Goal: Information Seeking & Learning: Learn about a topic

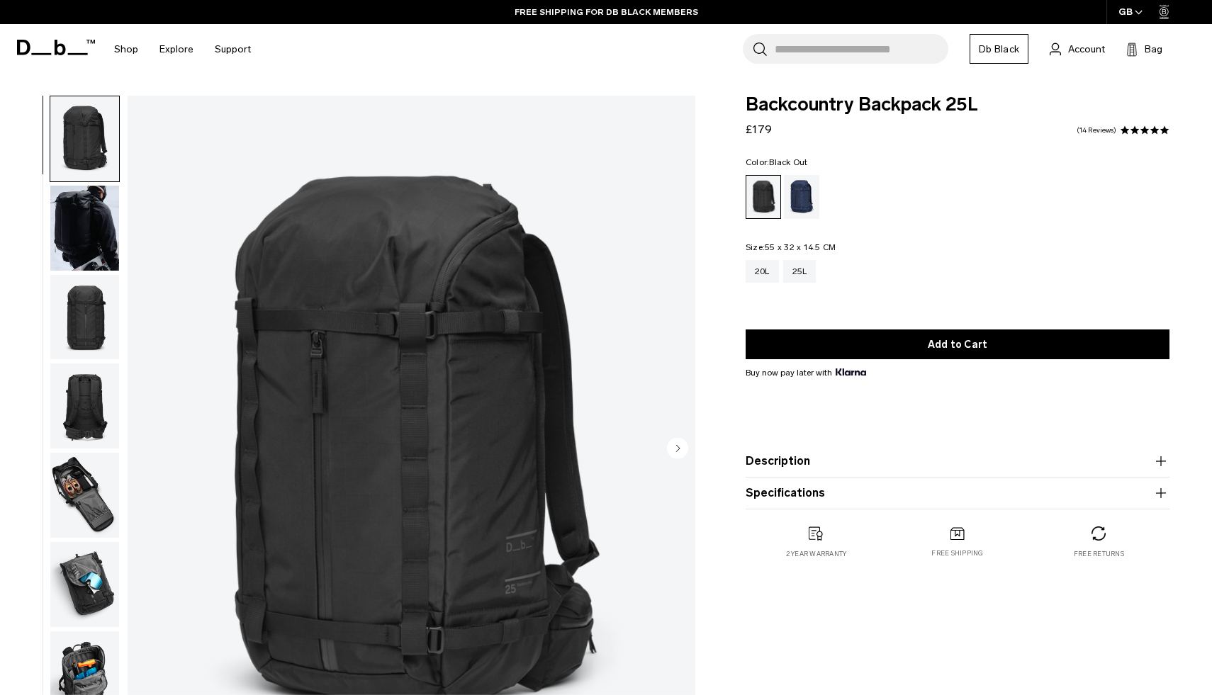
click at [105, 232] on img "button" at bounding box center [84, 228] width 69 height 85
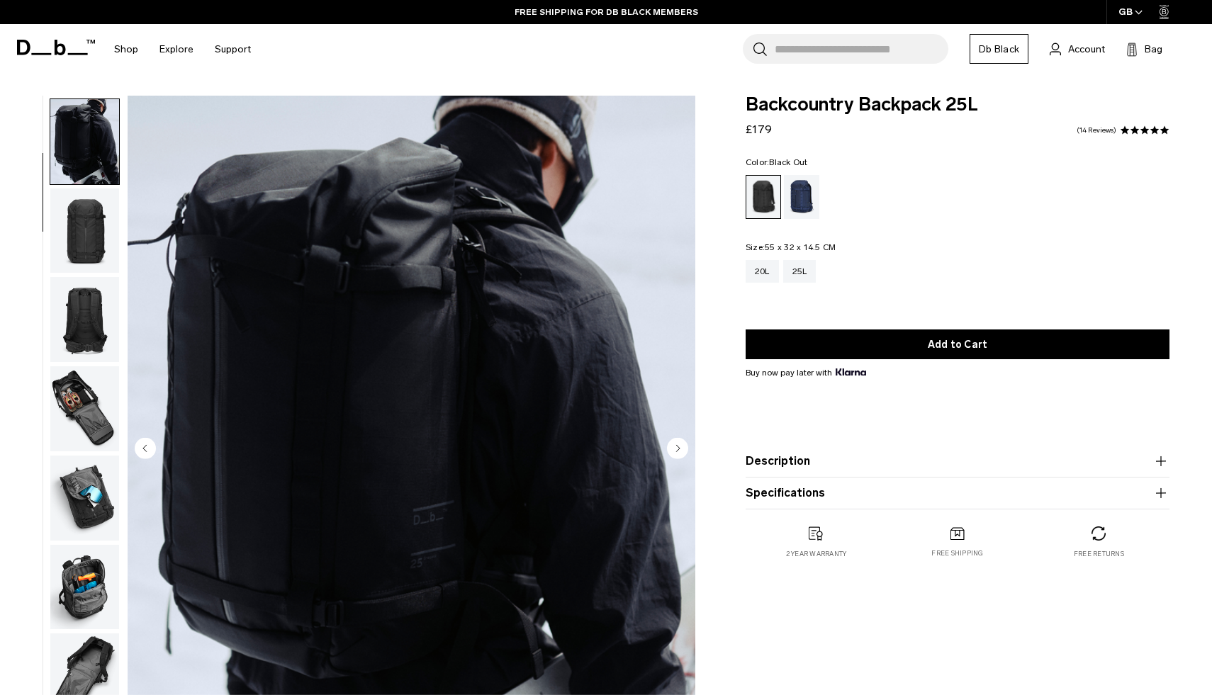
click at [105, 232] on img "button" at bounding box center [84, 231] width 69 height 85
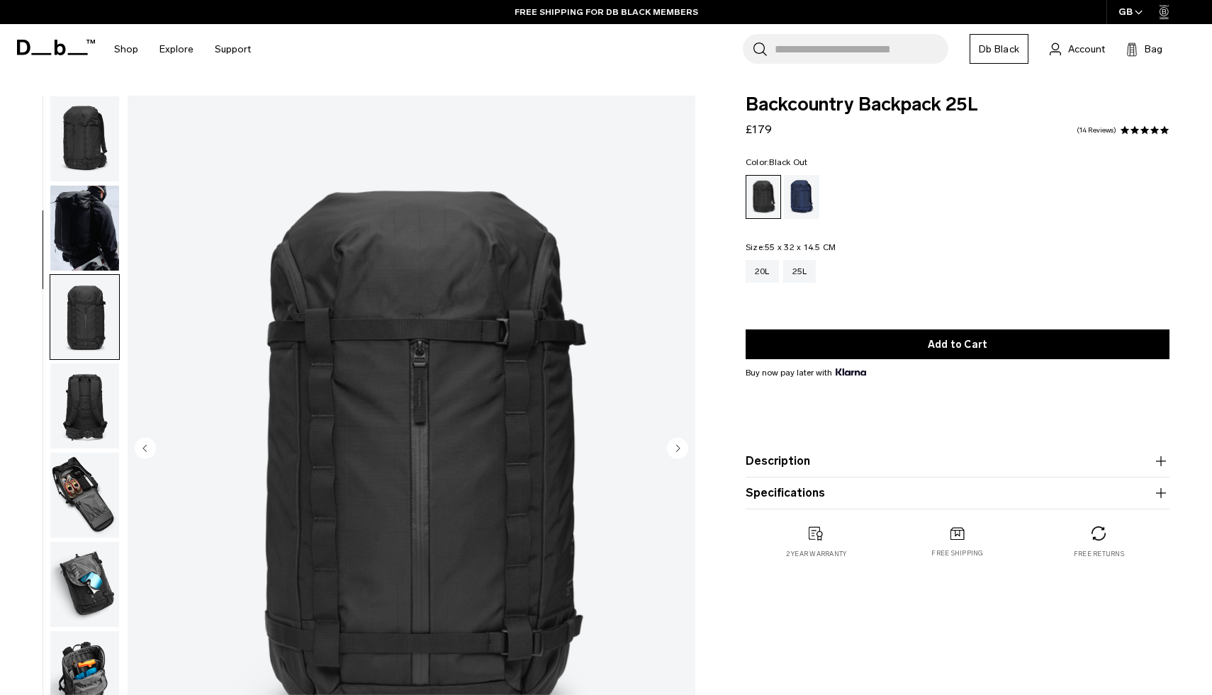
click at [92, 219] on img "button" at bounding box center [84, 228] width 69 height 85
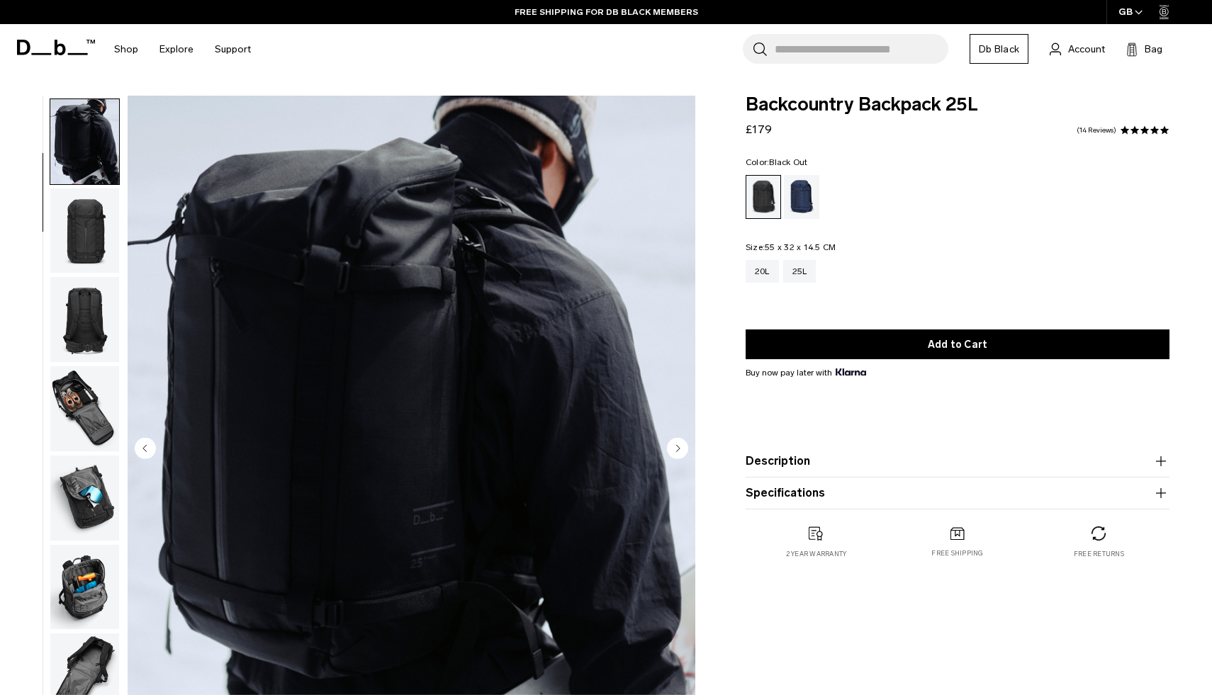
scroll to position [89, 0]
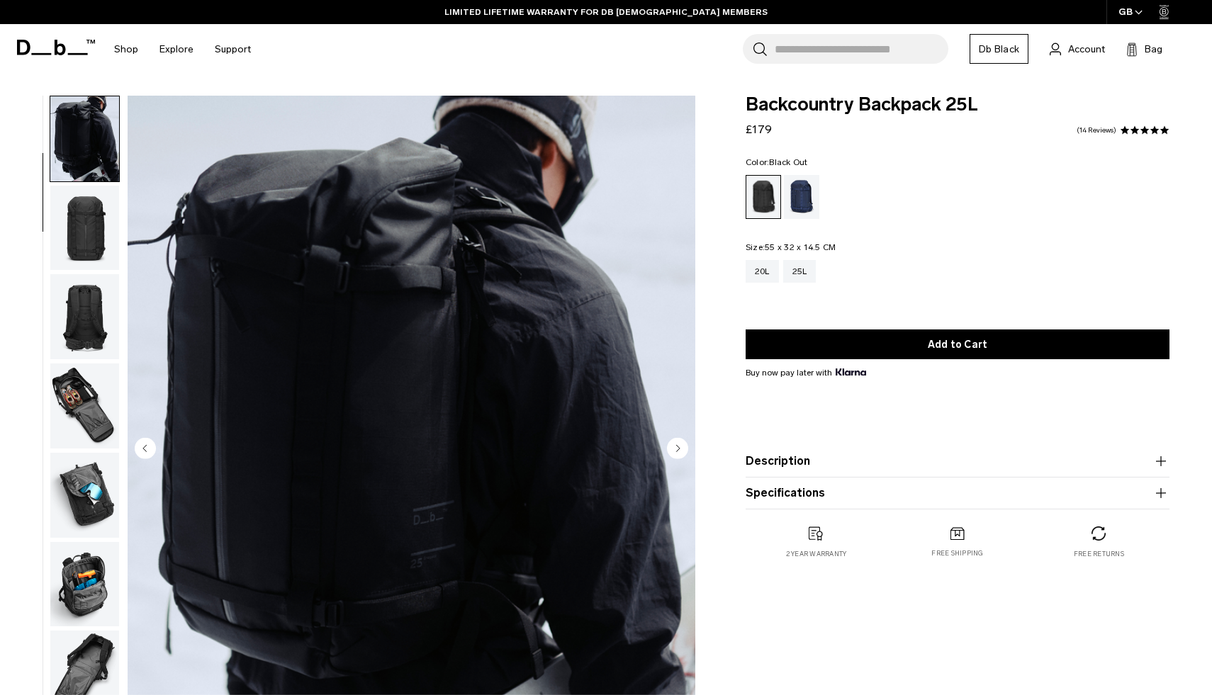
click at [91, 241] on img "button" at bounding box center [84, 228] width 69 height 85
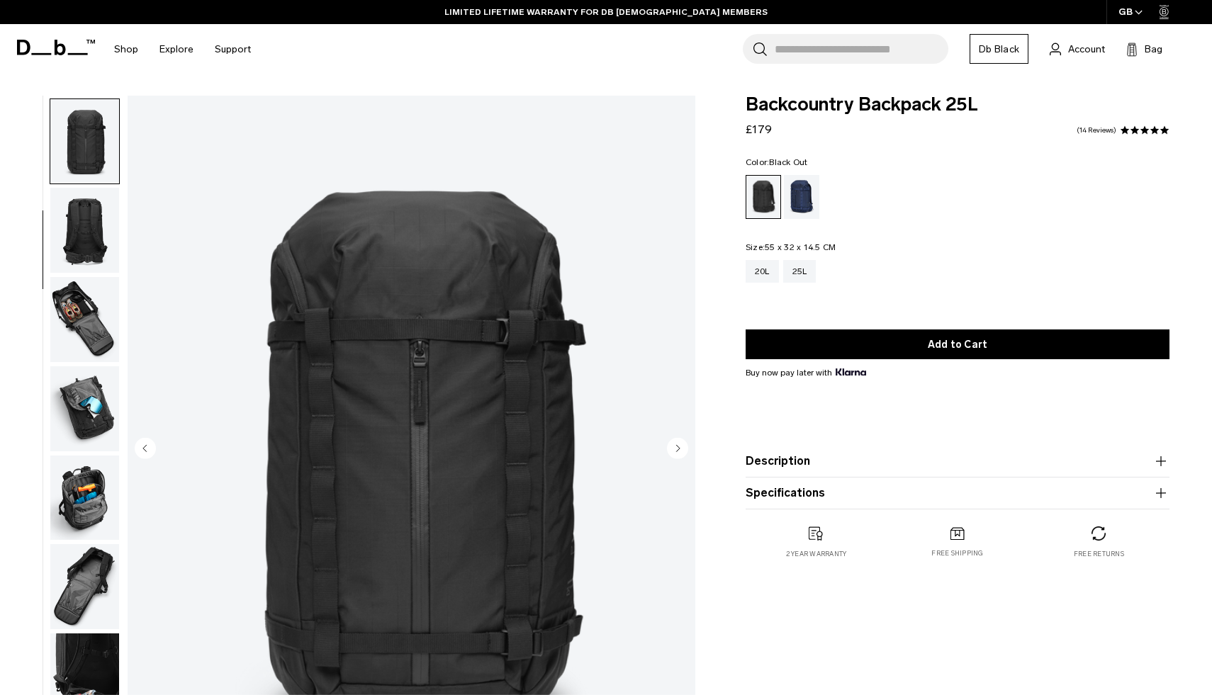
scroll to position [179, 0]
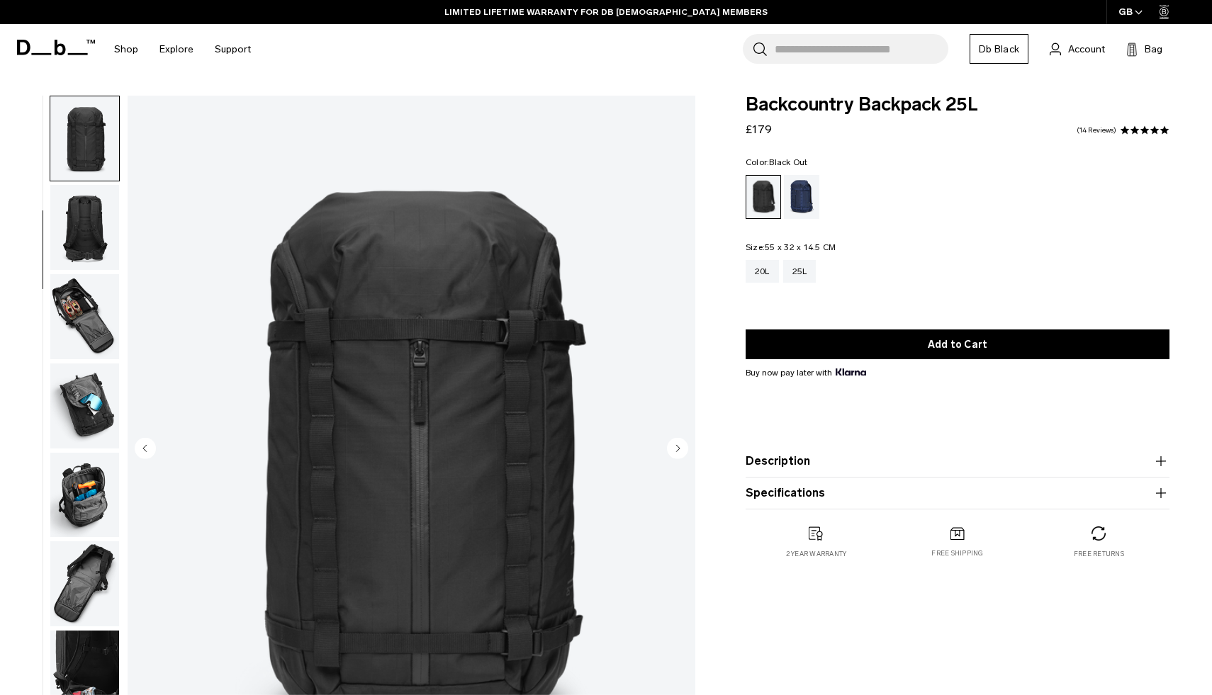
click at [90, 254] on img "button" at bounding box center [84, 227] width 69 height 85
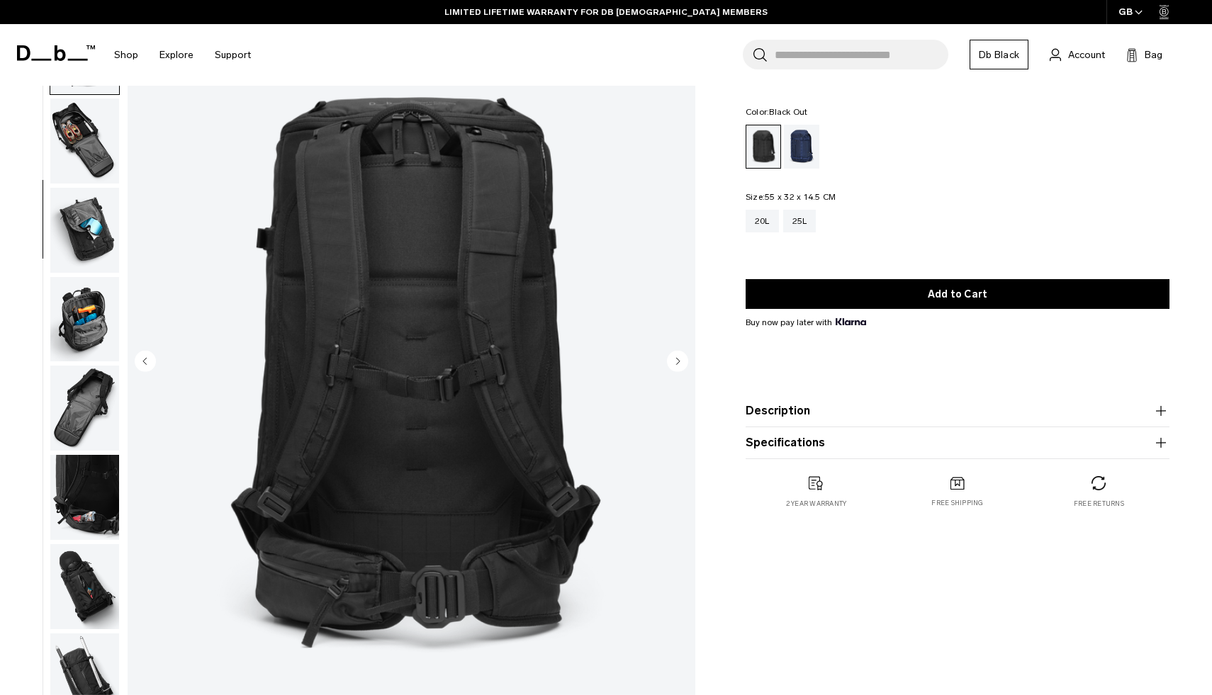
scroll to position [30, 0]
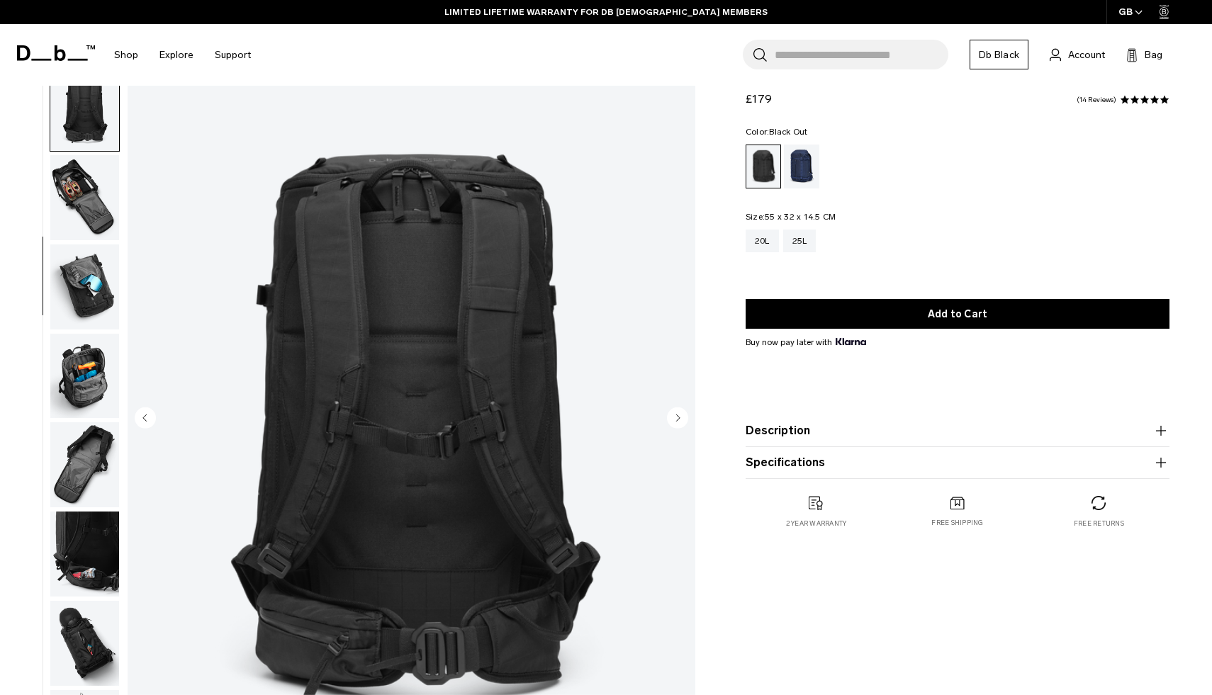
click at [78, 293] on img "button" at bounding box center [84, 287] width 69 height 85
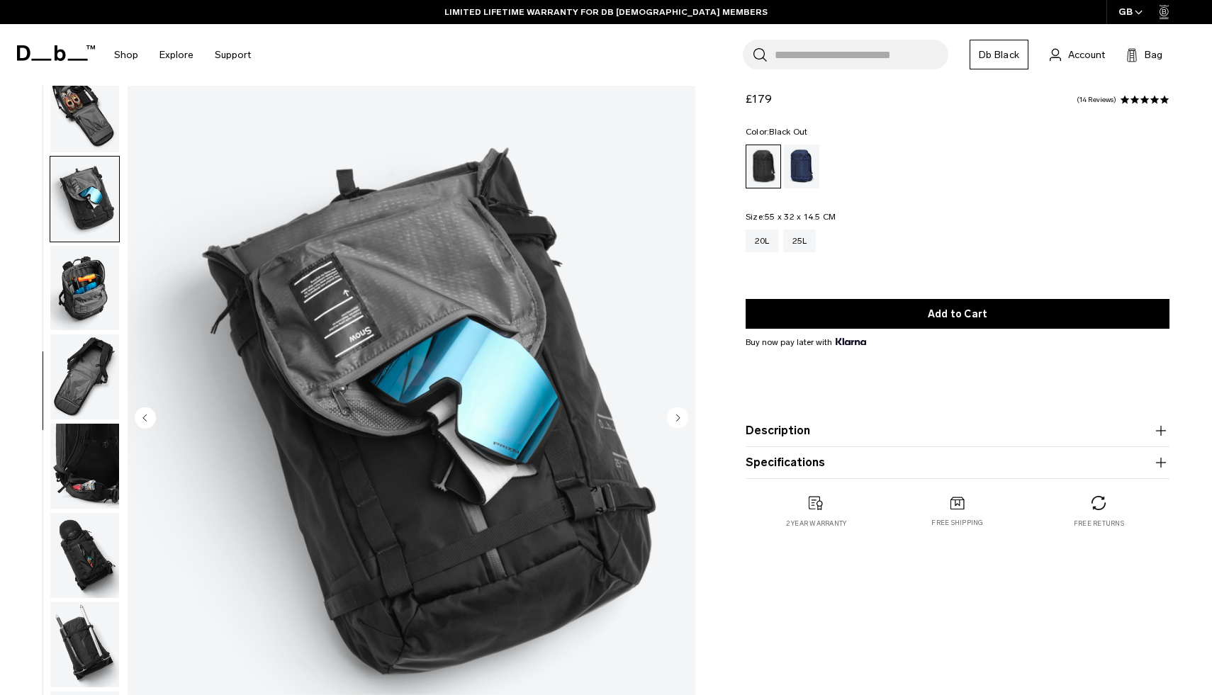
scroll to position [358, 0]
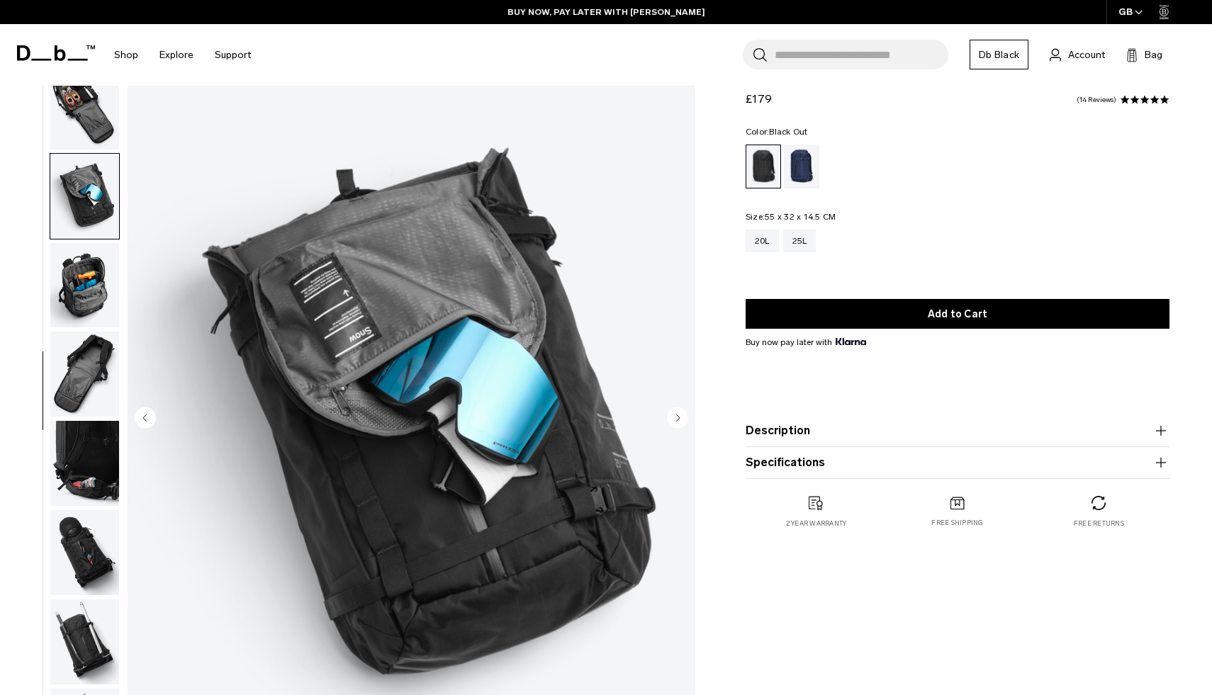
click at [101, 341] on img "button" at bounding box center [84, 374] width 69 height 85
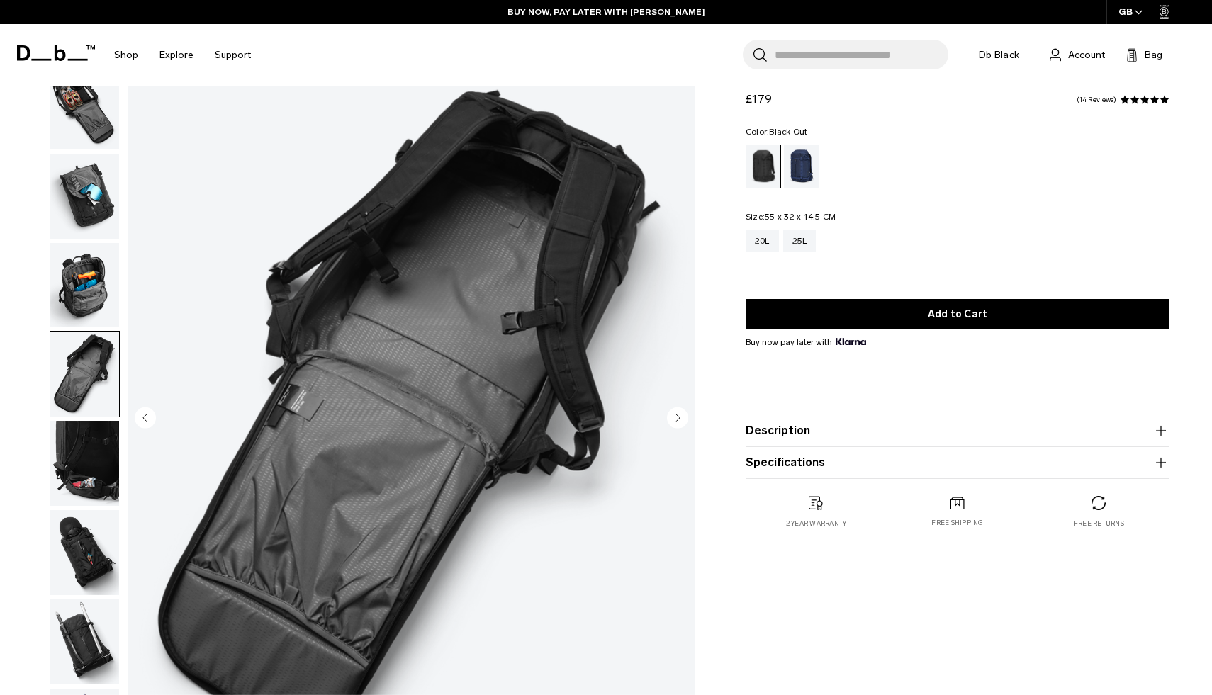
click at [96, 398] on img "button" at bounding box center [84, 374] width 69 height 85
click at [96, 461] on img "button" at bounding box center [84, 463] width 69 height 85
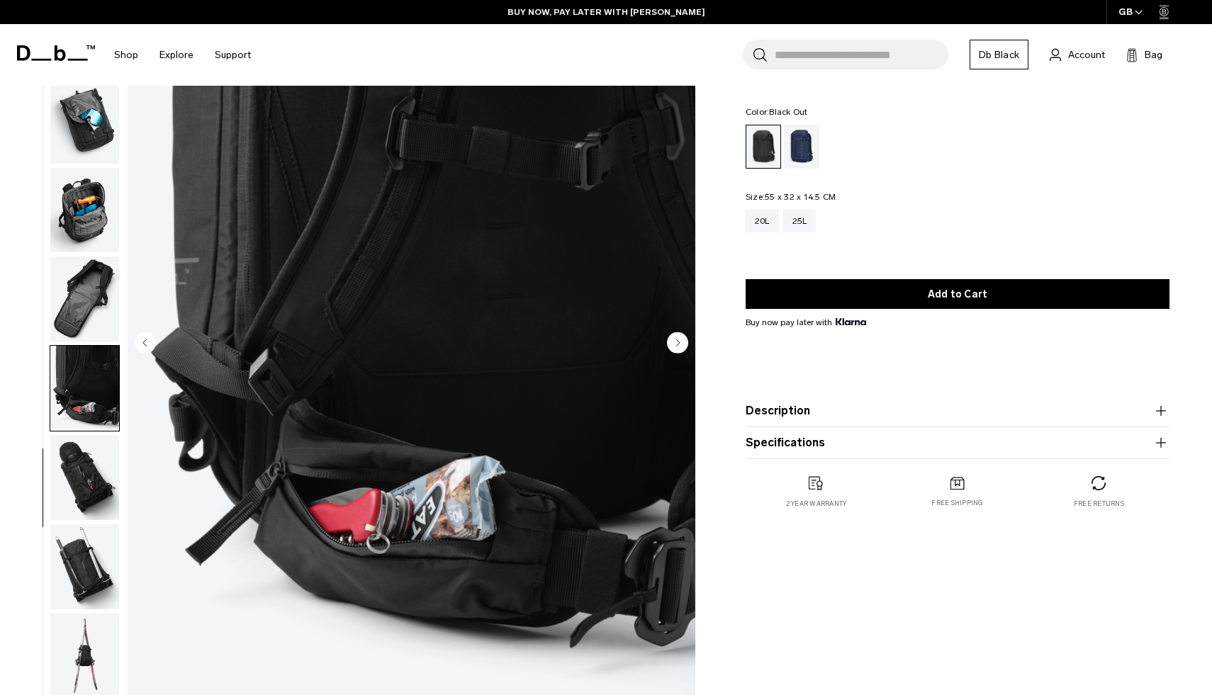
scroll to position [118, 0]
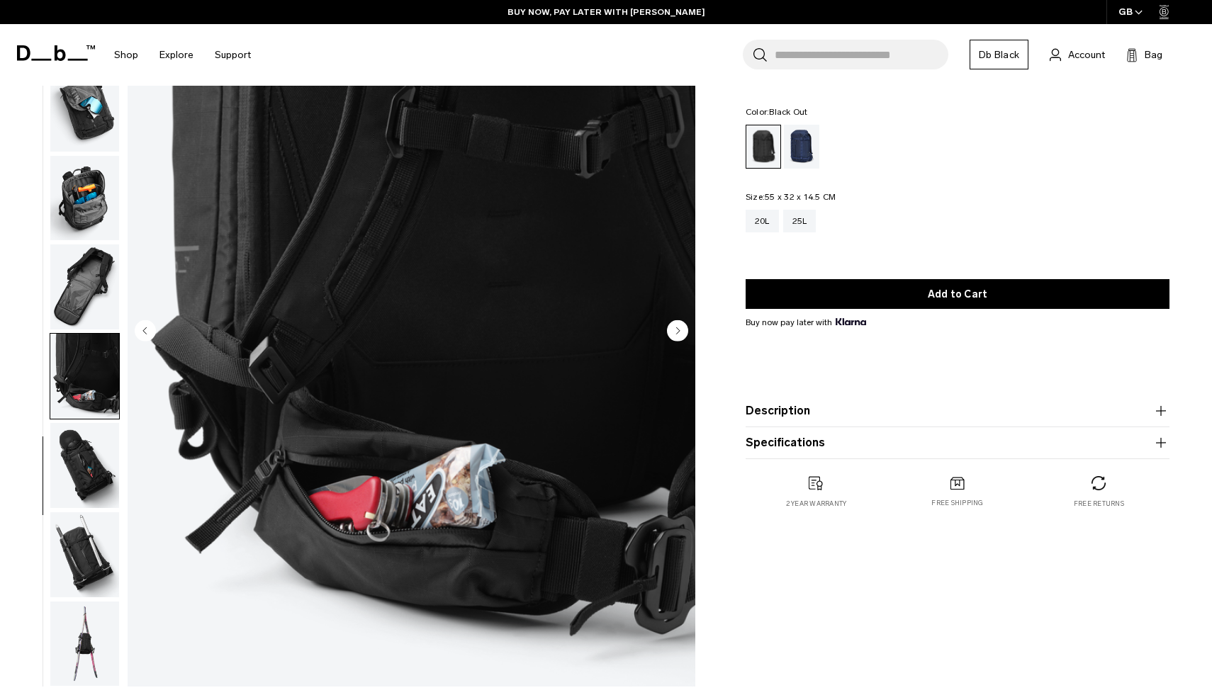
click at [82, 451] on img "button" at bounding box center [84, 465] width 69 height 85
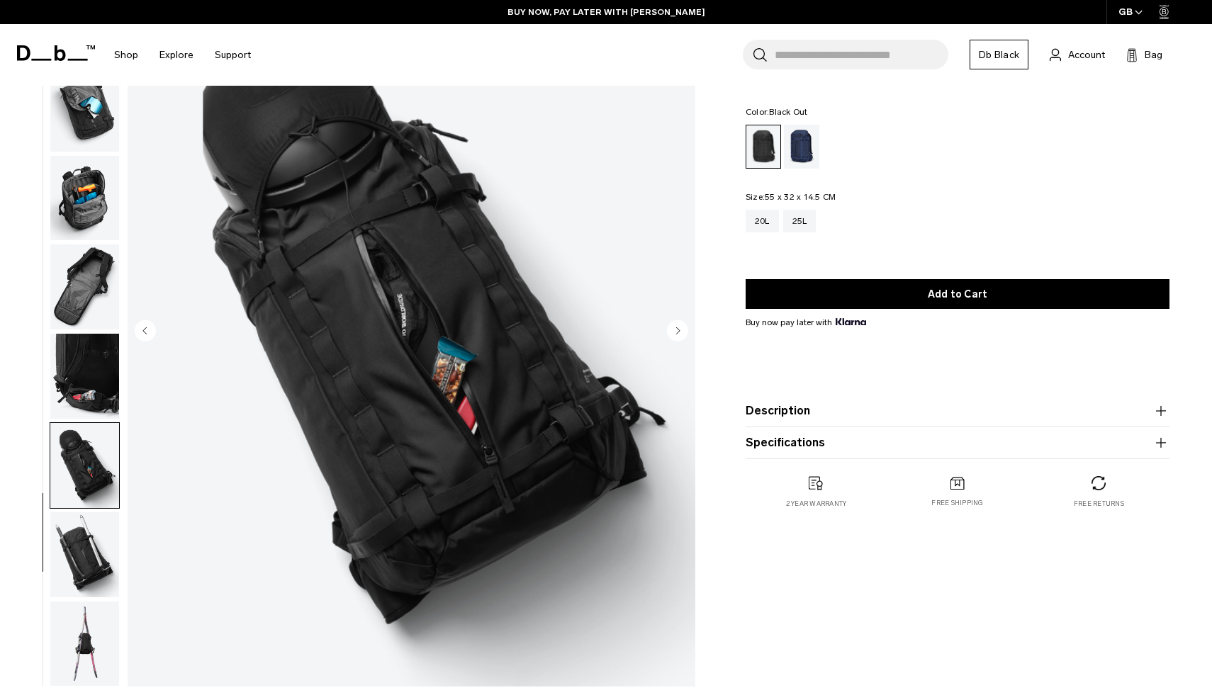
click at [86, 556] on img "button" at bounding box center [84, 554] width 69 height 85
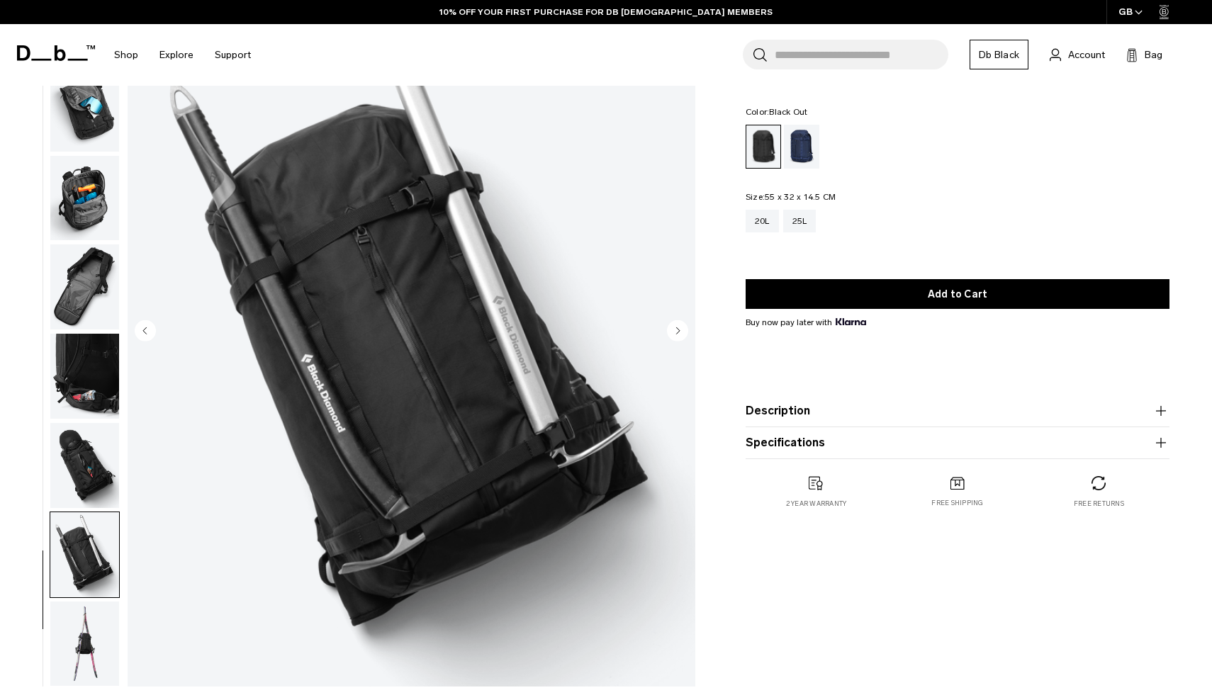
scroll to position [303, 0]
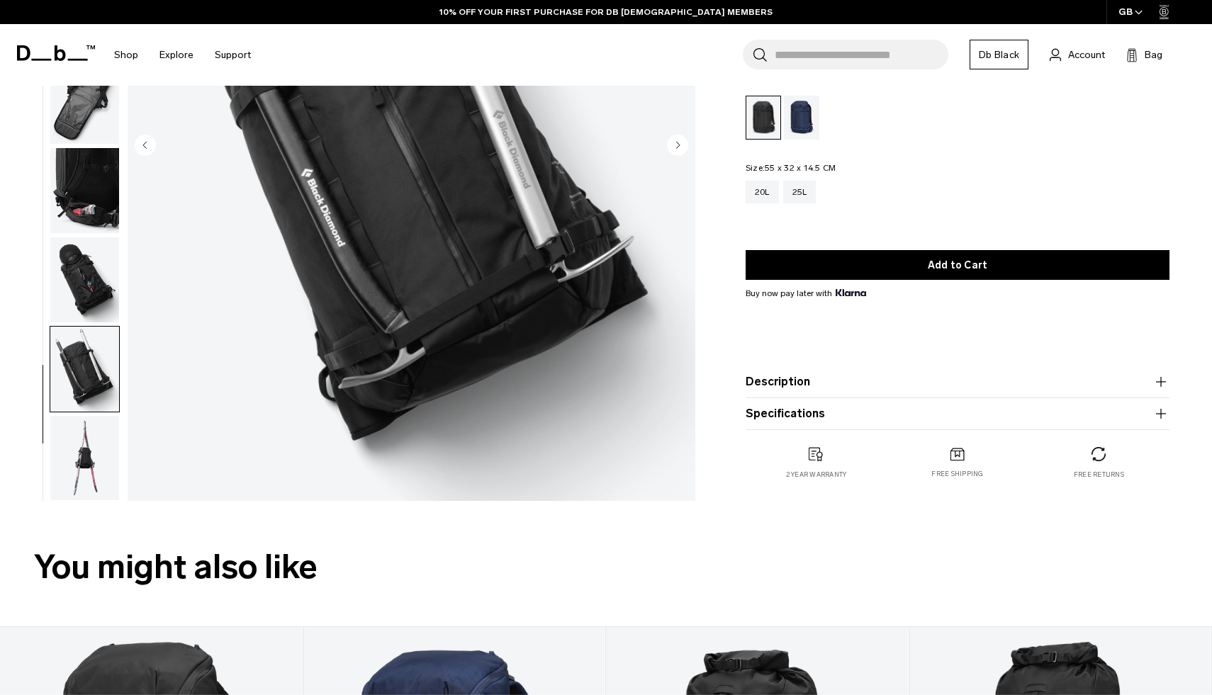
click at [84, 452] on img "button" at bounding box center [84, 458] width 69 height 85
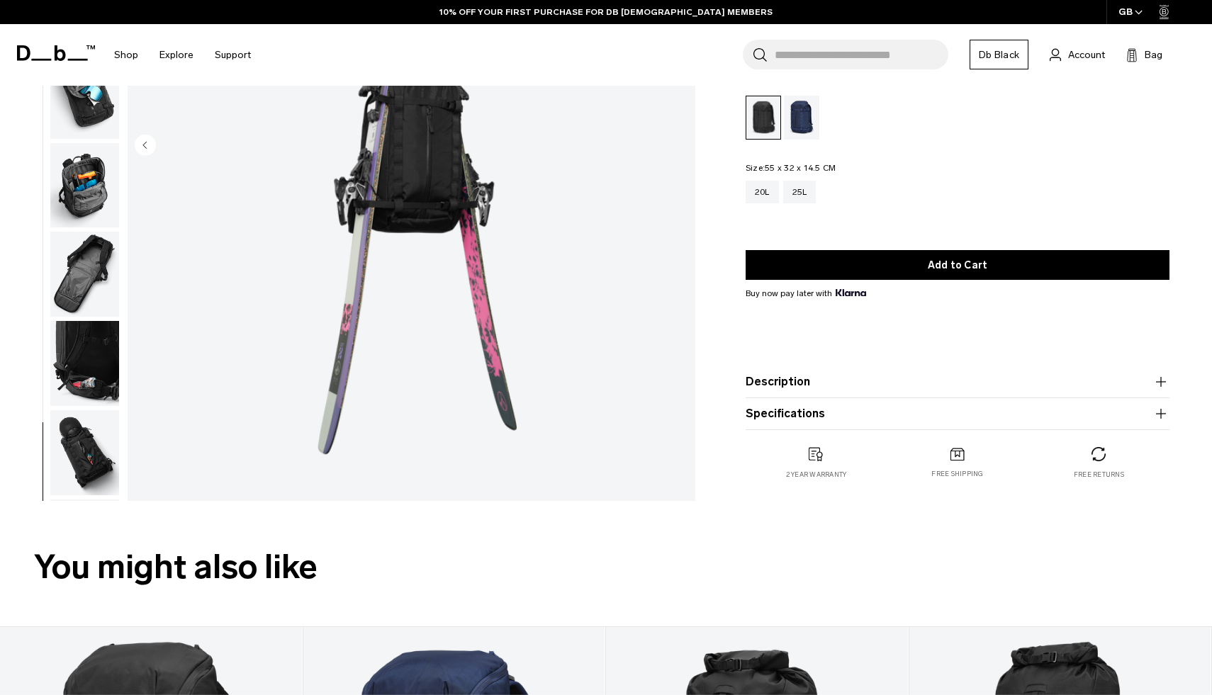
scroll to position [30, 0]
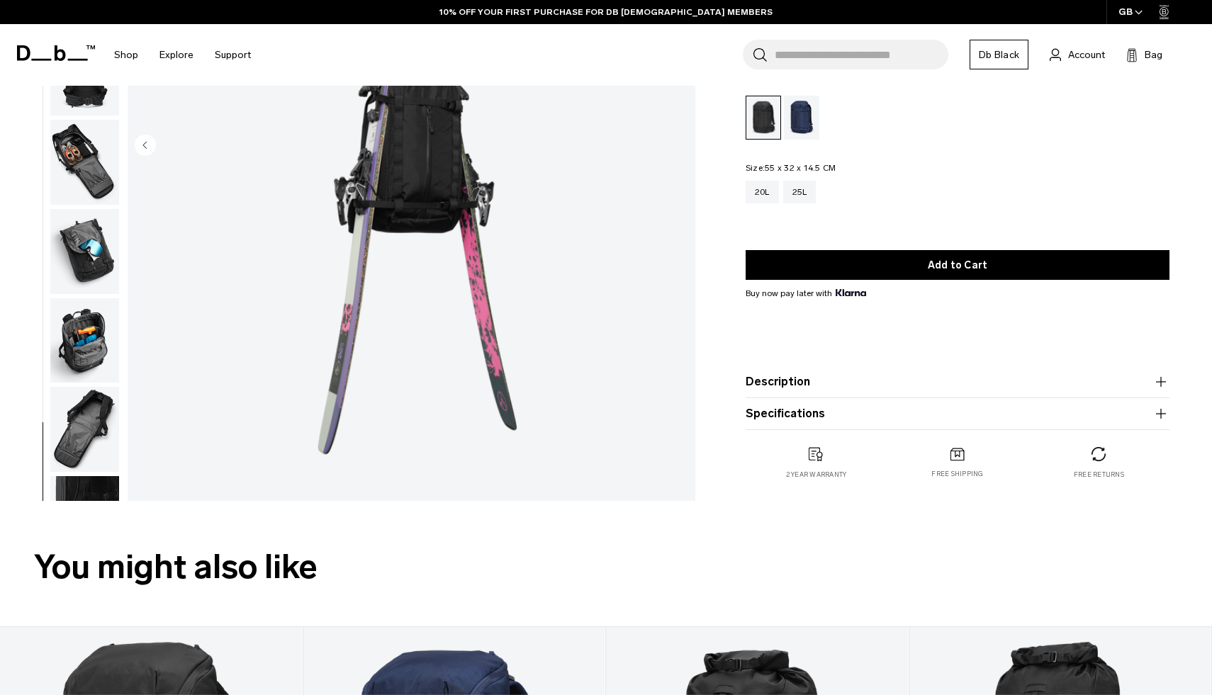
click at [89, 408] on img "button" at bounding box center [84, 429] width 69 height 85
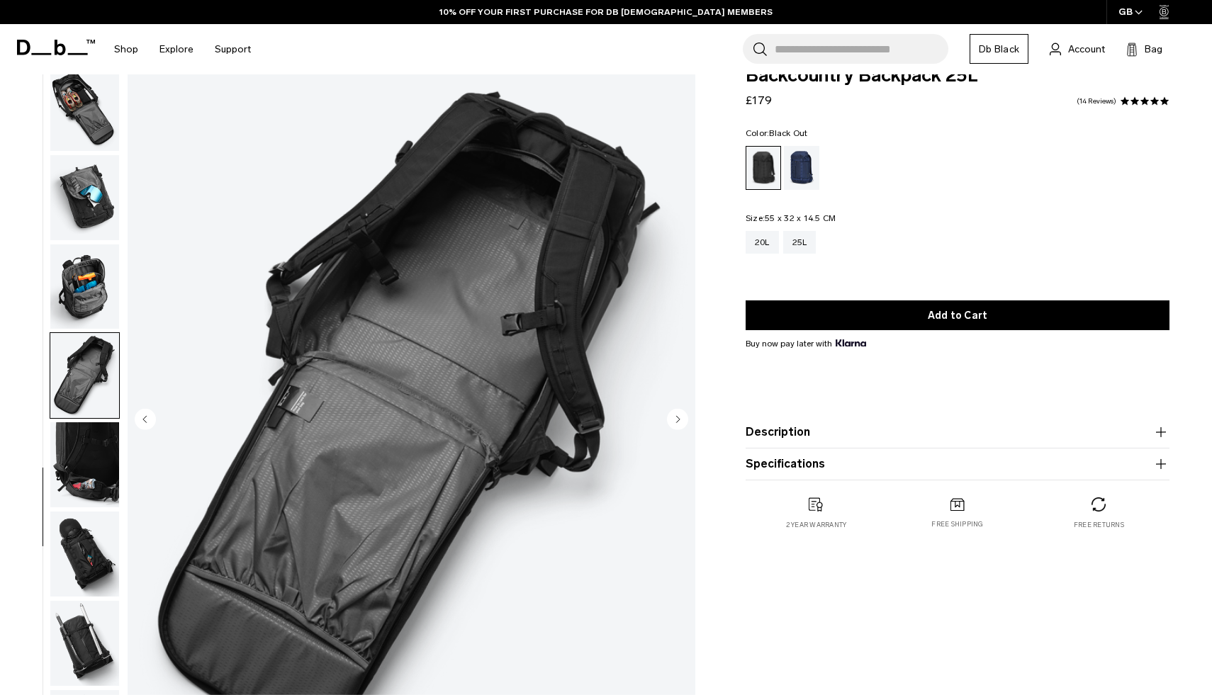
scroll to position [20, 0]
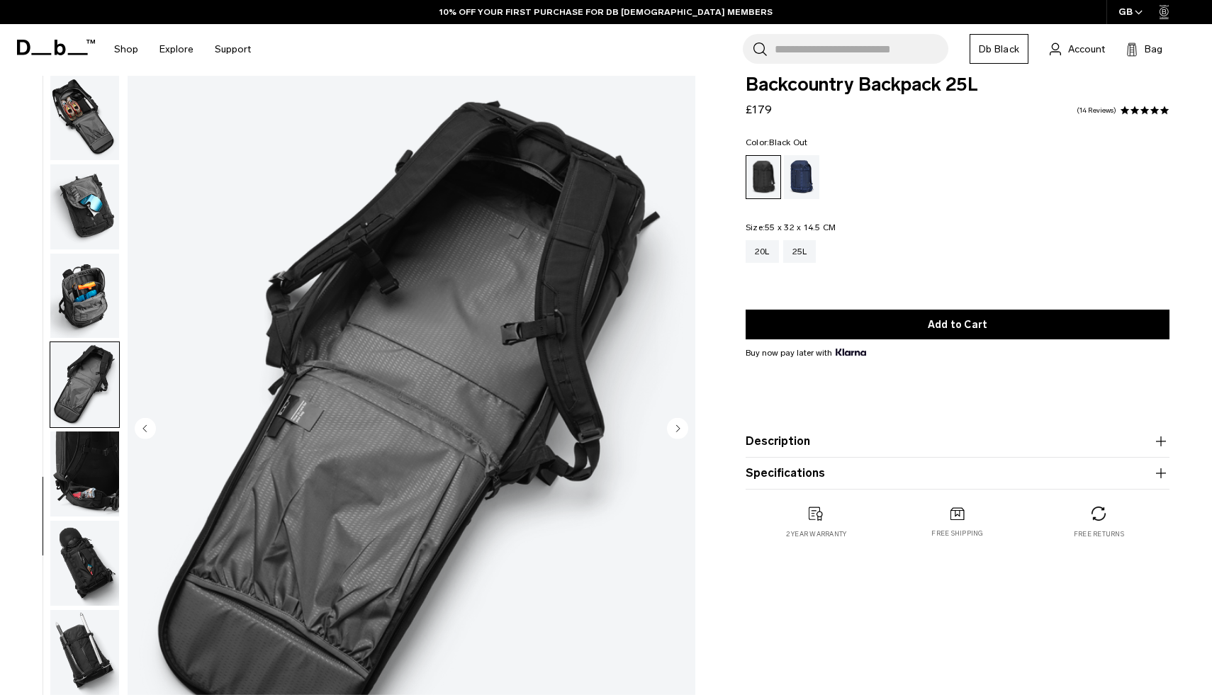
click at [483, 159] on img "8 / 12" at bounding box center [412, 430] width 568 height 709
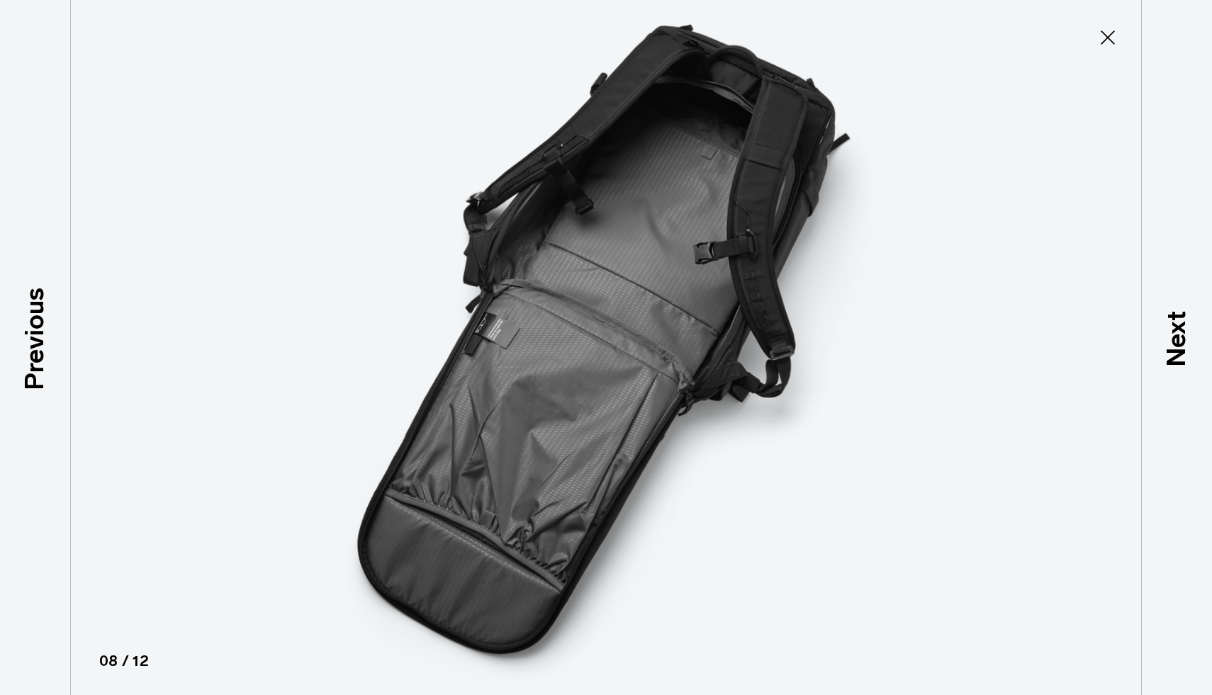
click at [1106, 38] on icon at bounding box center [1108, 37] width 14 height 14
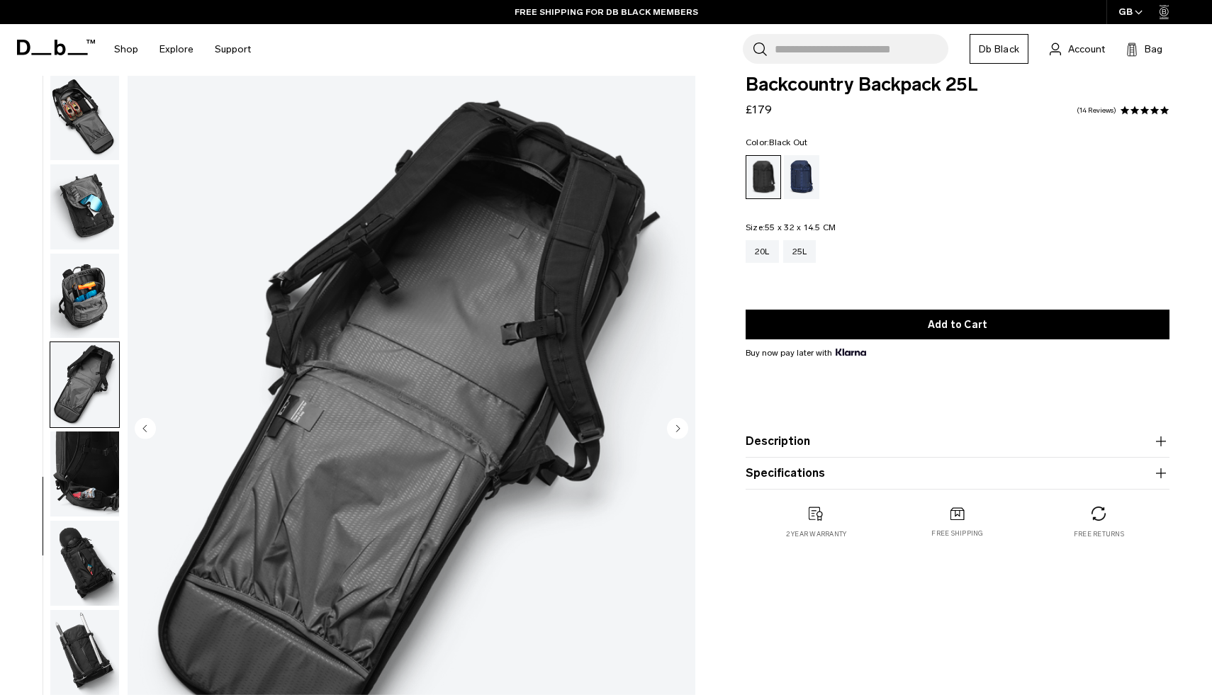
scroll to position [0, 0]
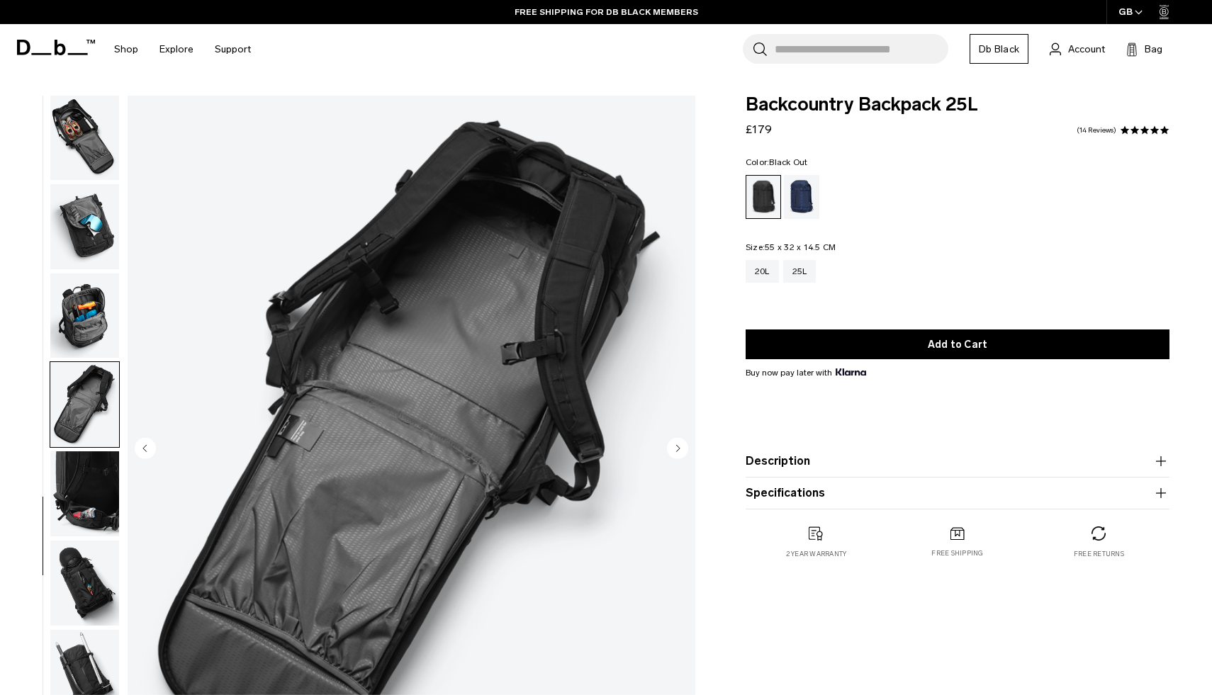
click at [77, 133] on img "button" at bounding box center [84, 137] width 69 height 85
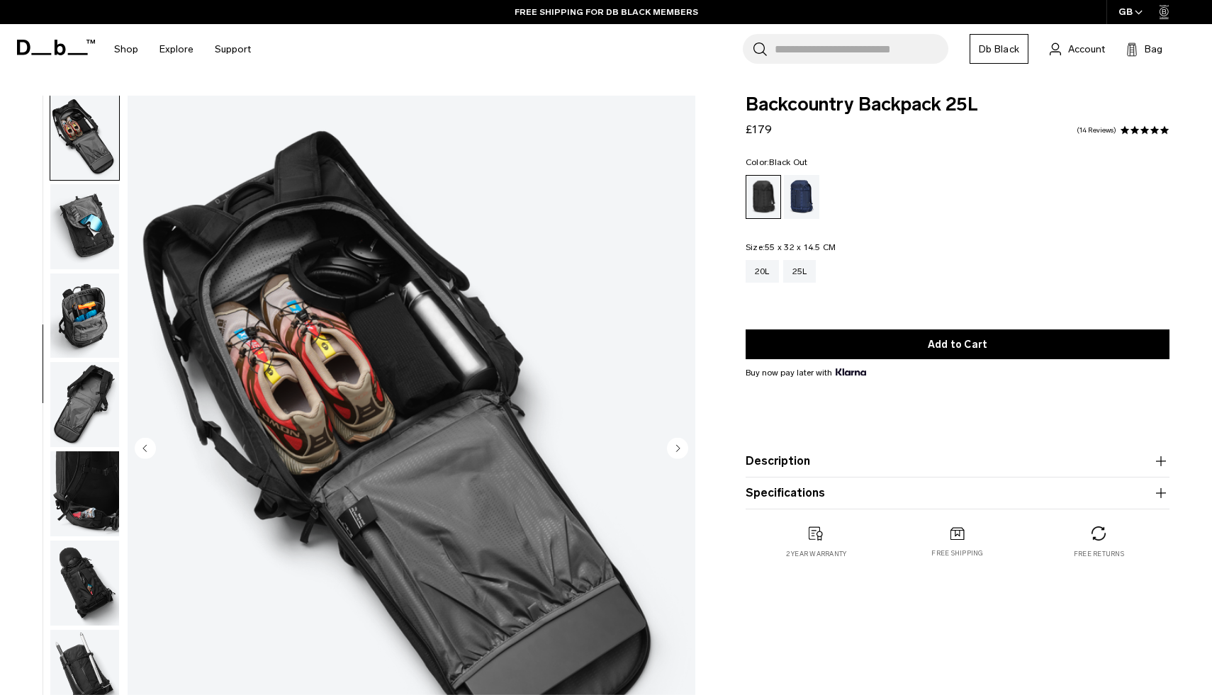
scroll to position [356, 0]
click at [256, 201] on img "5 / 12" at bounding box center [412, 450] width 568 height 709
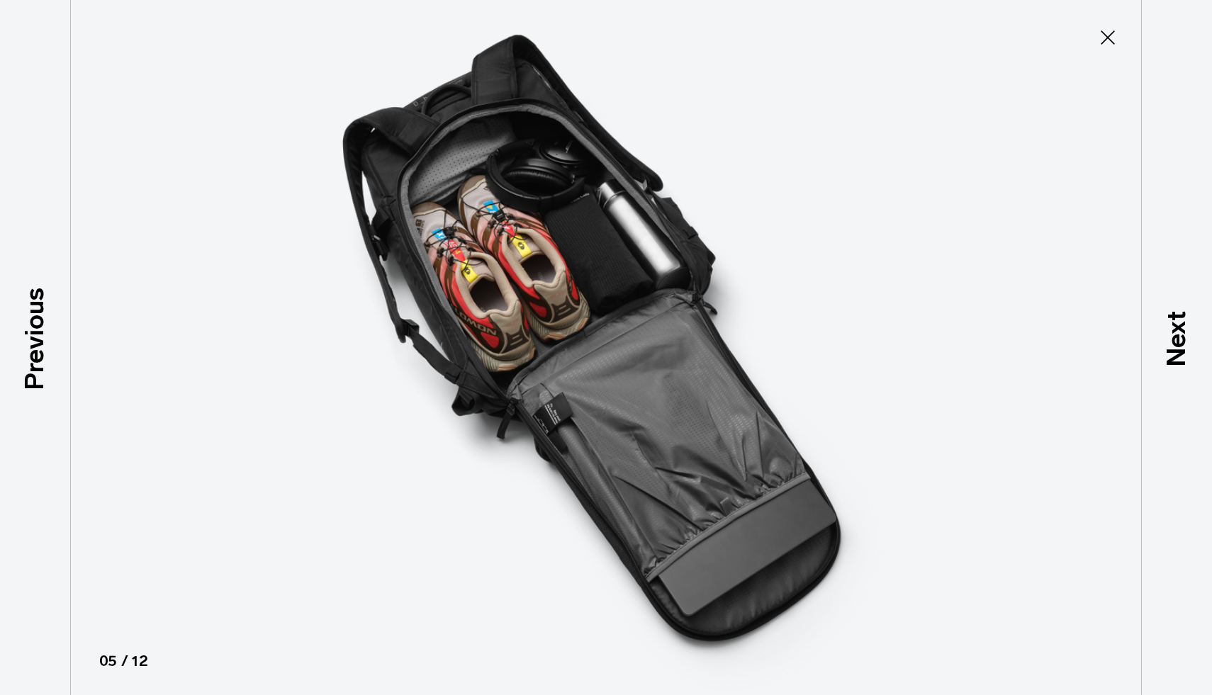
click at [1113, 43] on icon at bounding box center [1107, 37] width 23 height 23
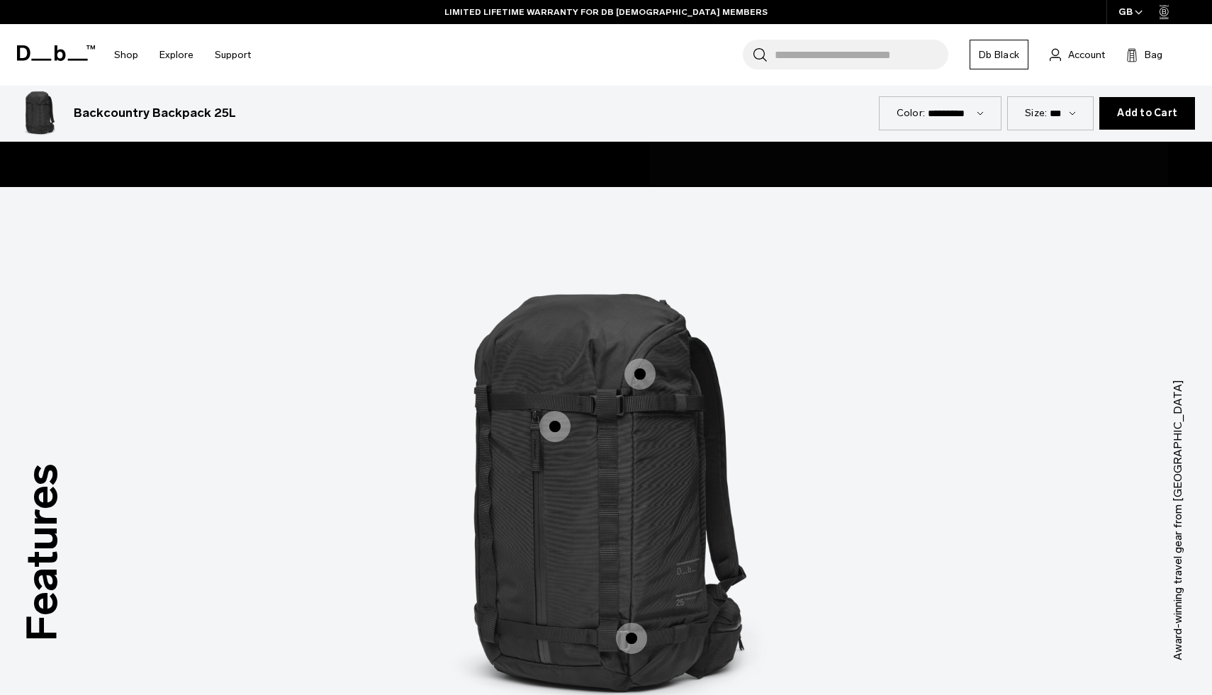
scroll to position [1892, 0]
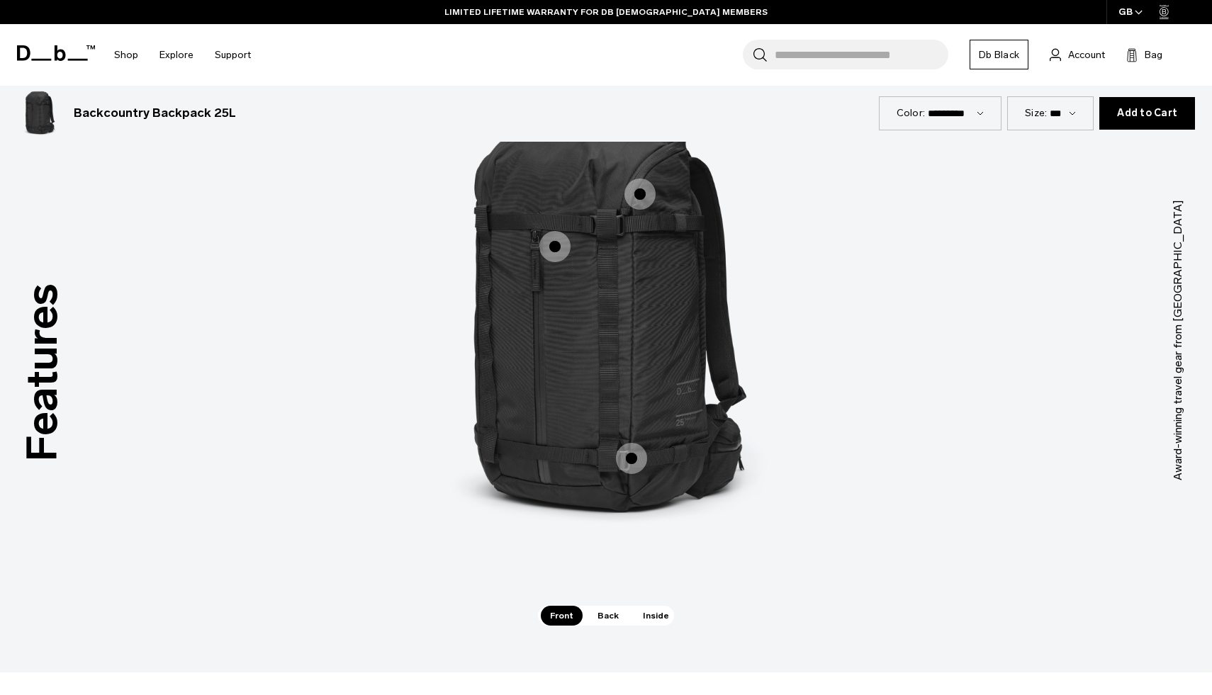
click at [606, 610] on span "Back" at bounding box center [608, 616] width 40 height 20
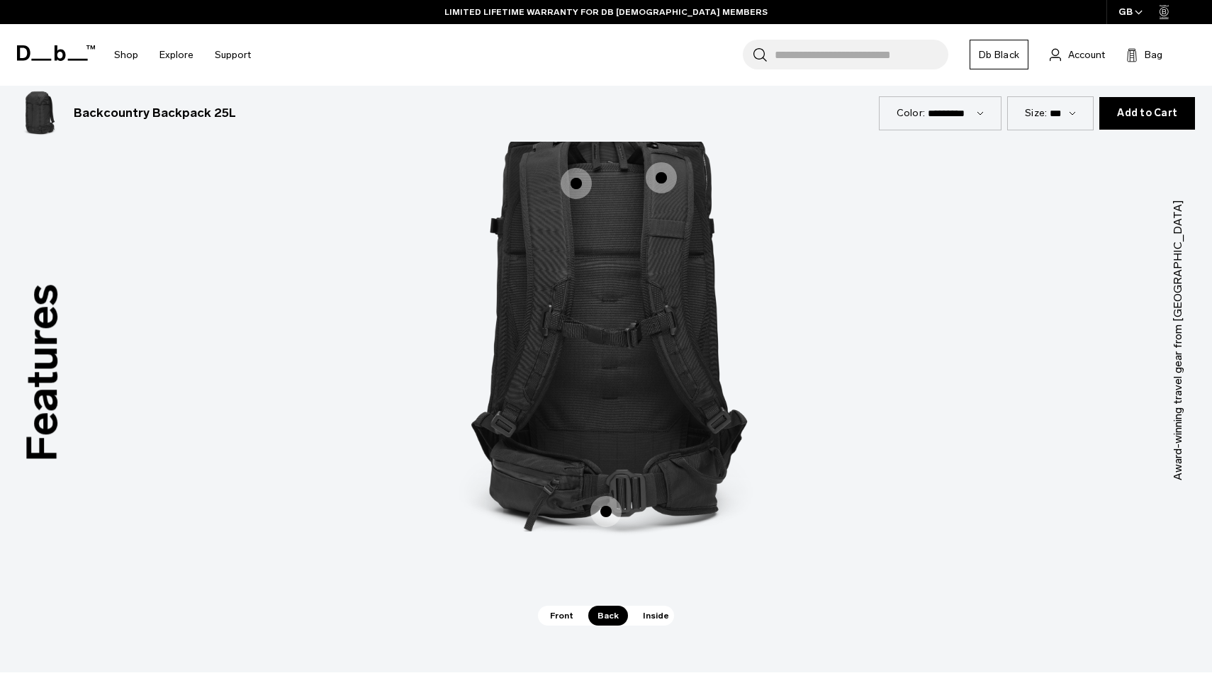
click at [573, 189] on span "2 / 3" at bounding box center [576, 183] width 31 height 31
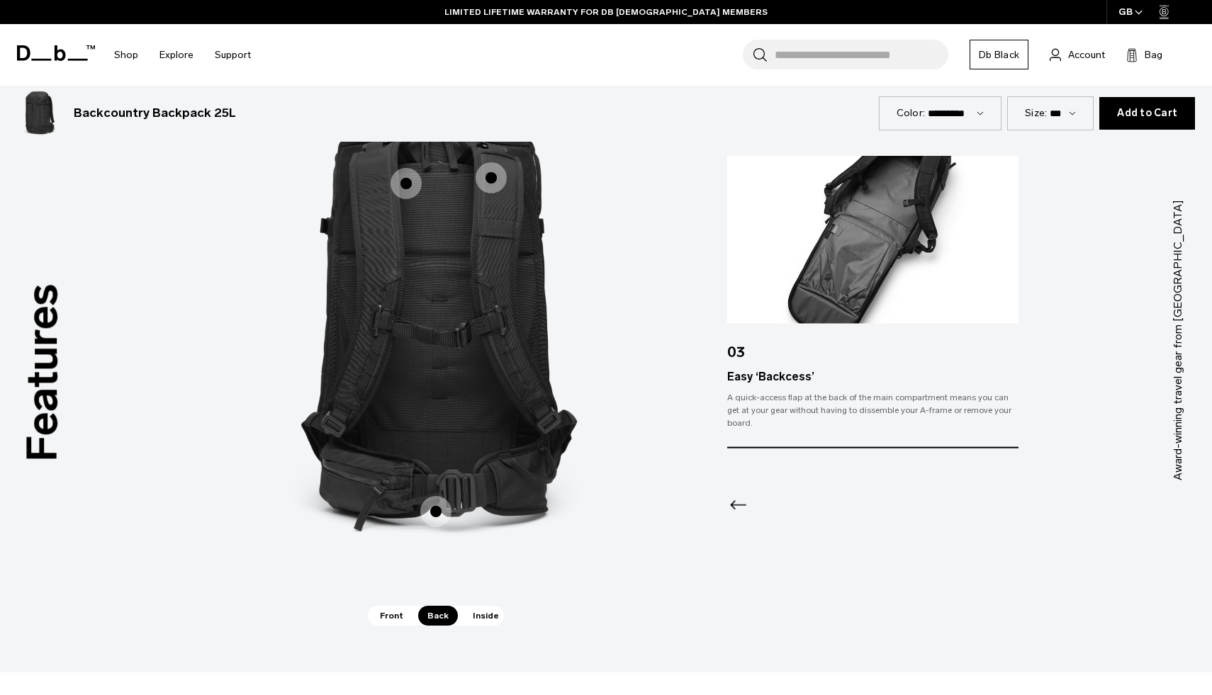
click at [489, 179] on span "2 / 3" at bounding box center [491, 177] width 31 height 31
click at [497, 174] on span "2 / 3" at bounding box center [491, 177] width 31 height 31
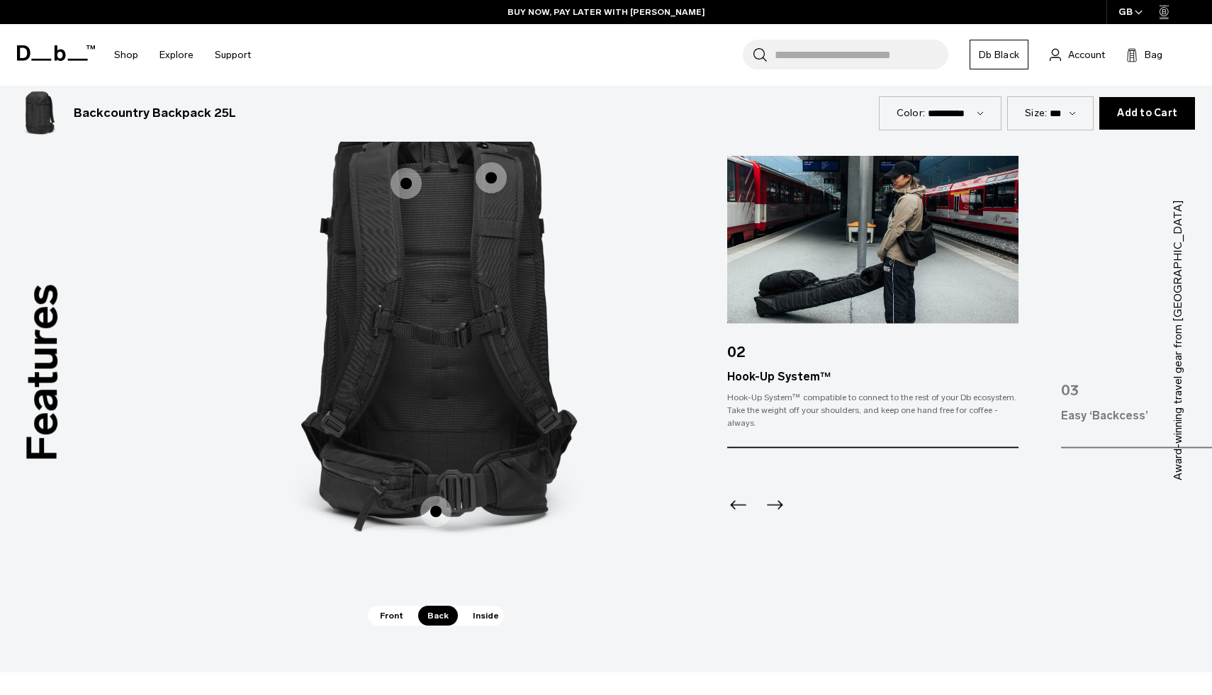
click at [433, 515] on span "2 / 3" at bounding box center [435, 511] width 31 height 31
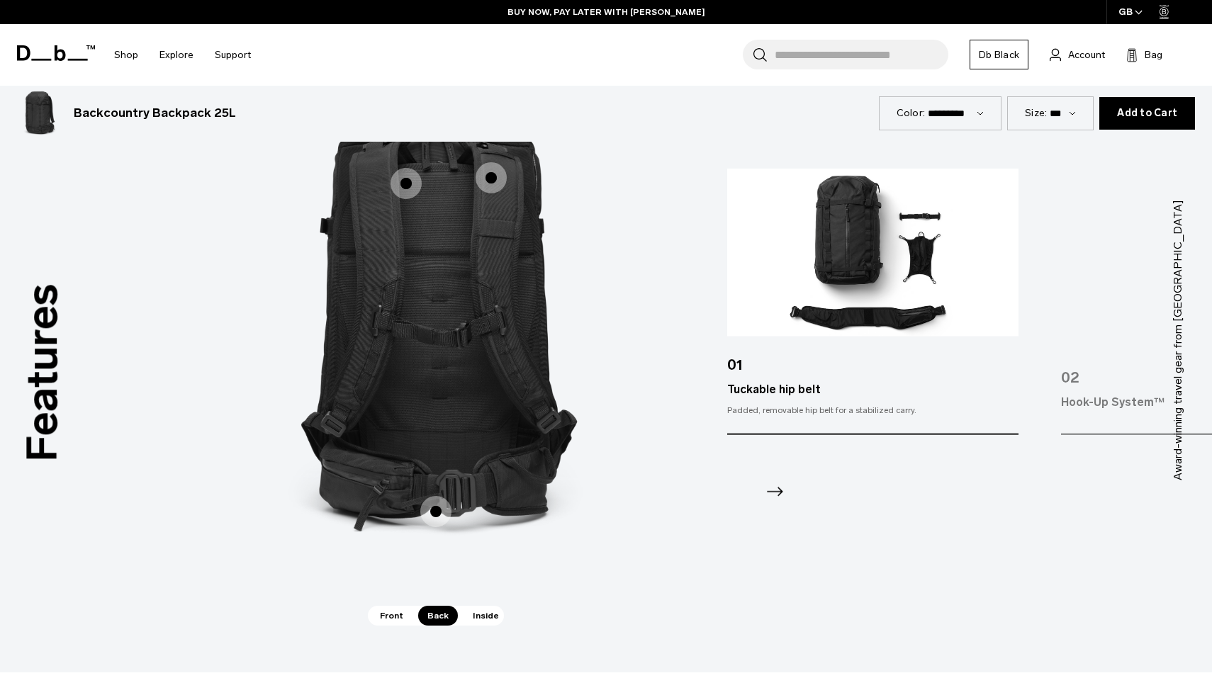
click at [483, 621] on span "Inside" at bounding box center [486, 616] width 45 height 20
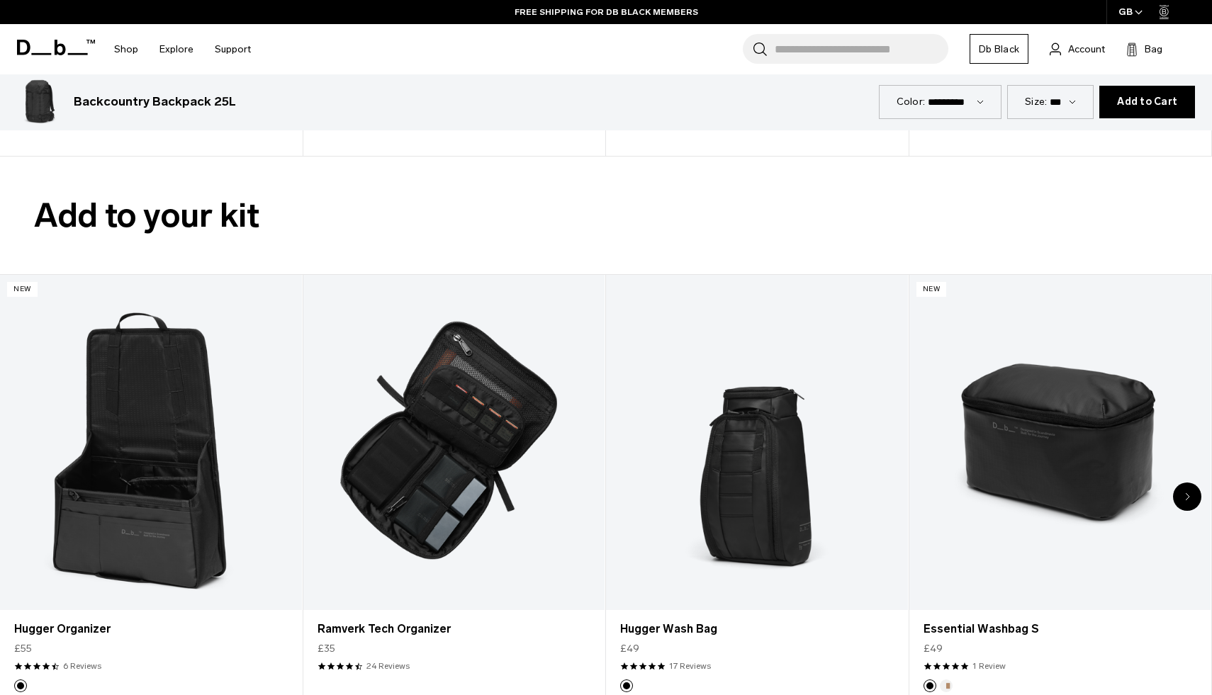
scroll to position [2643, 0]
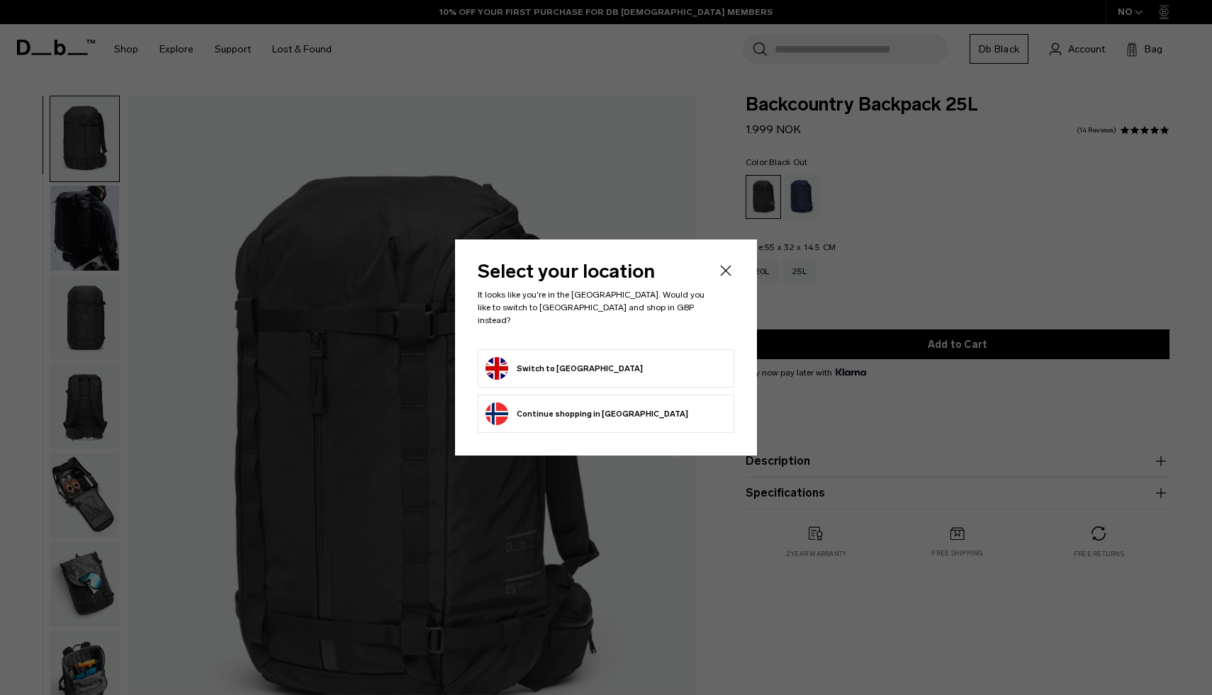
click at [726, 271] on icon "Close" at bounding box center [725, 270] width 17 height 17
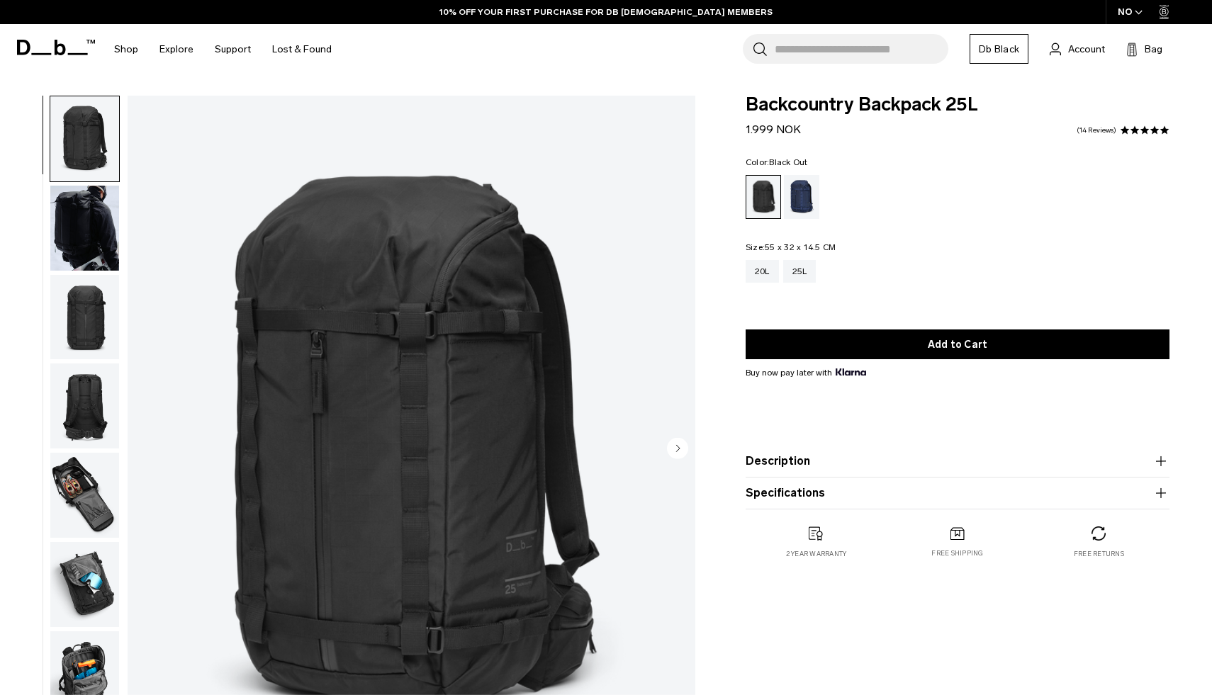
drag, startPoint x: 727, startPoint y: 276, endPoint x: 721, endPoint y: 315, distance: 39.5
click at [721, 315] on div "Backcountry Backpack 25L 1.999 NOK 4.9 star rating 14 Reviews Color: Black Out …" at bounding box center [957, 342] width 509 height 492
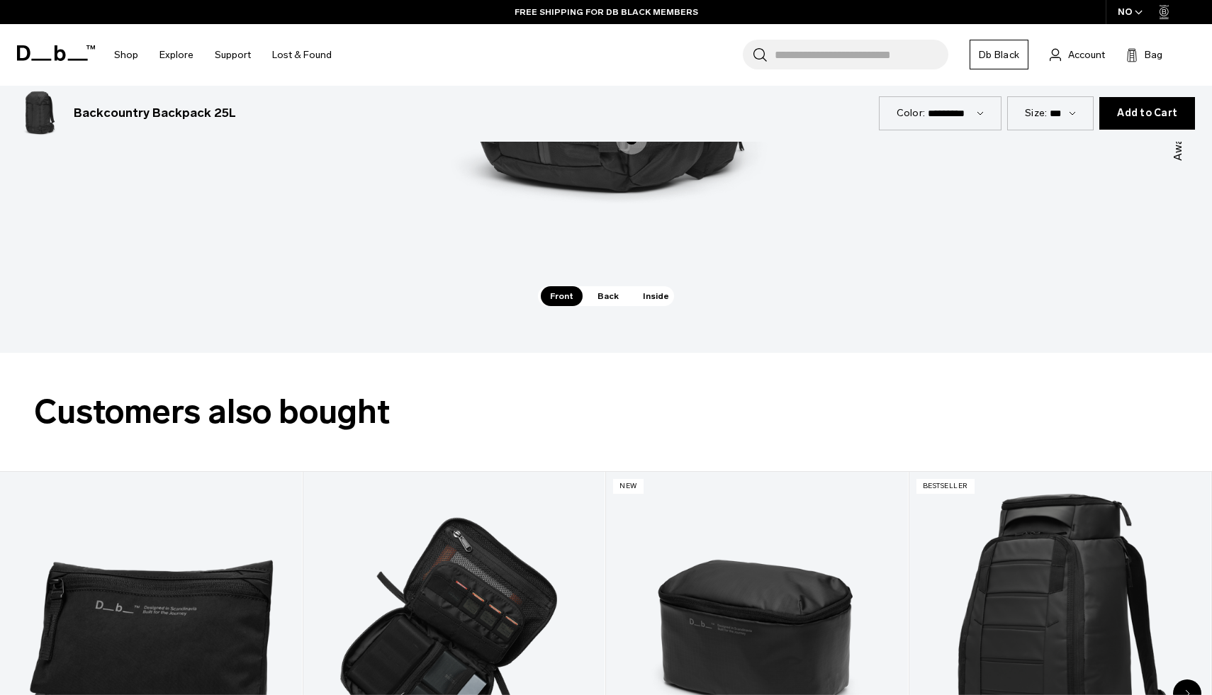
scroll to position [1939, 0]
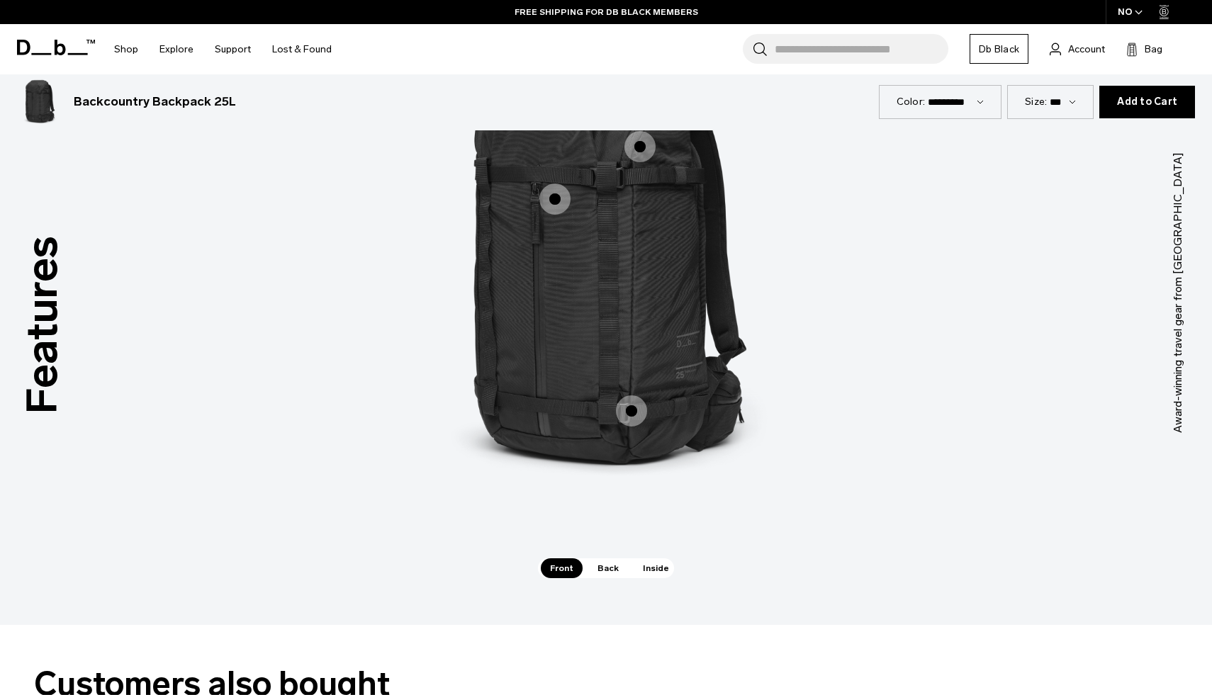
click at [596, 564] on span "Back" at bounding box center [608, 568] width 40 height 20
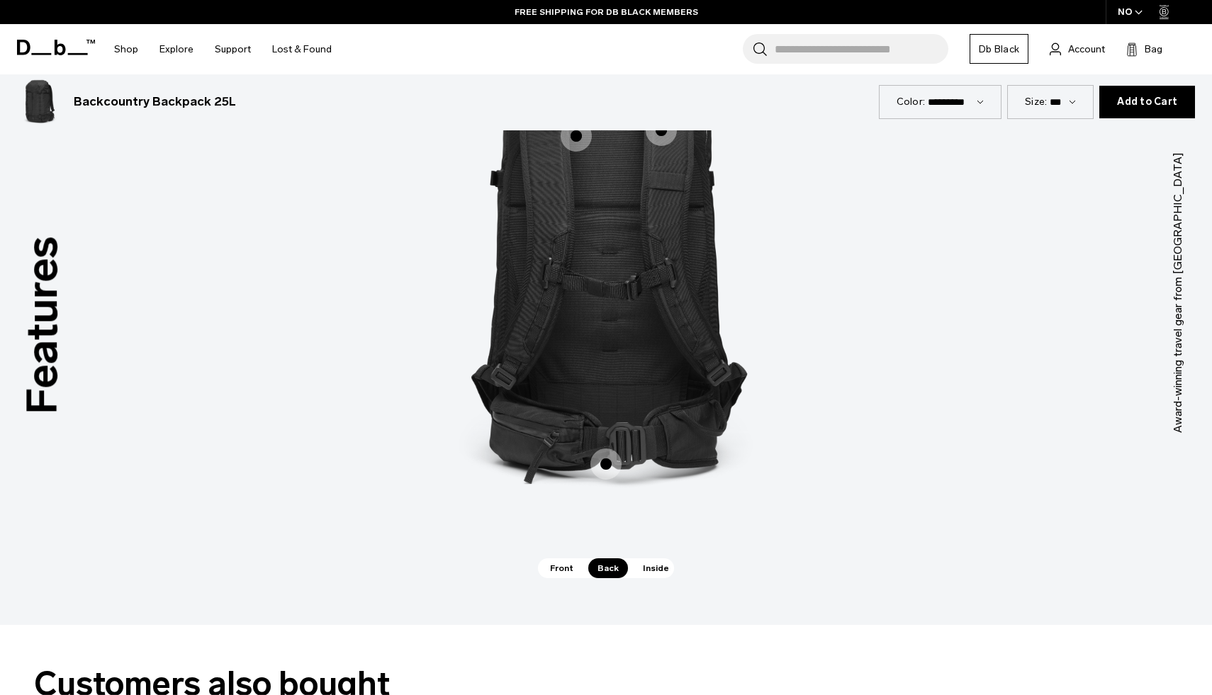
click at [658, 578] on span "Inside" at bounding box center [656, 568] width 45 height 20
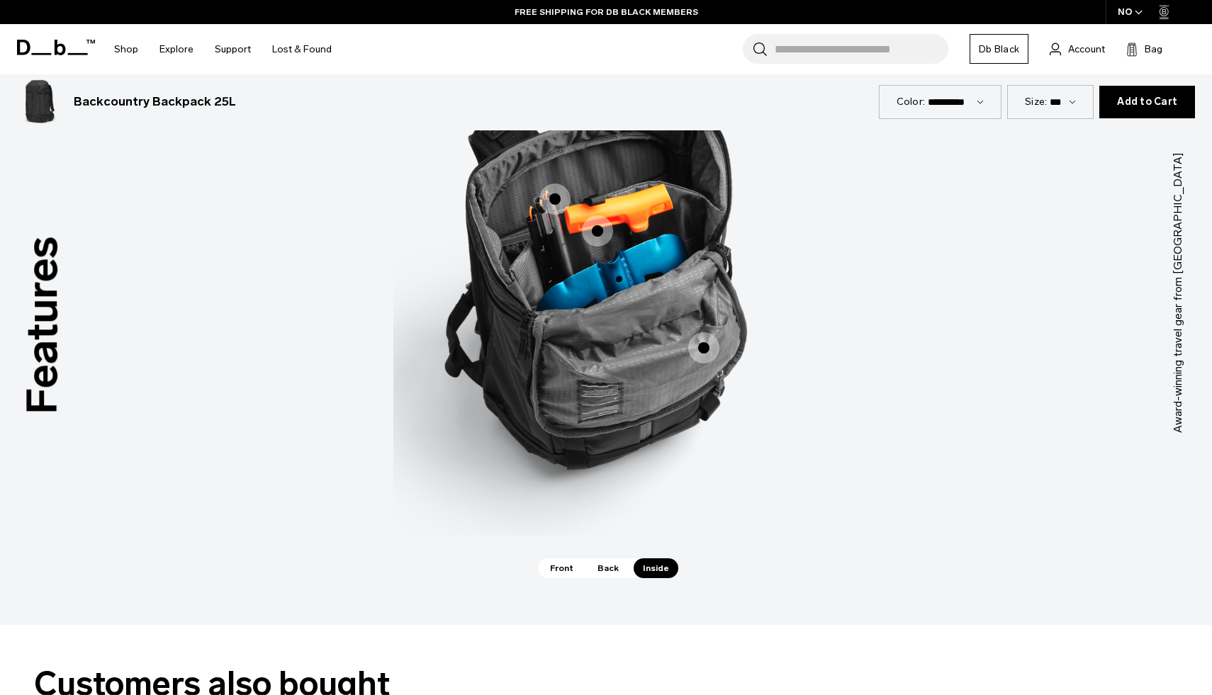
click at [590, 570] on span "Back" at bounding box center [608, 568] width 40 height 20
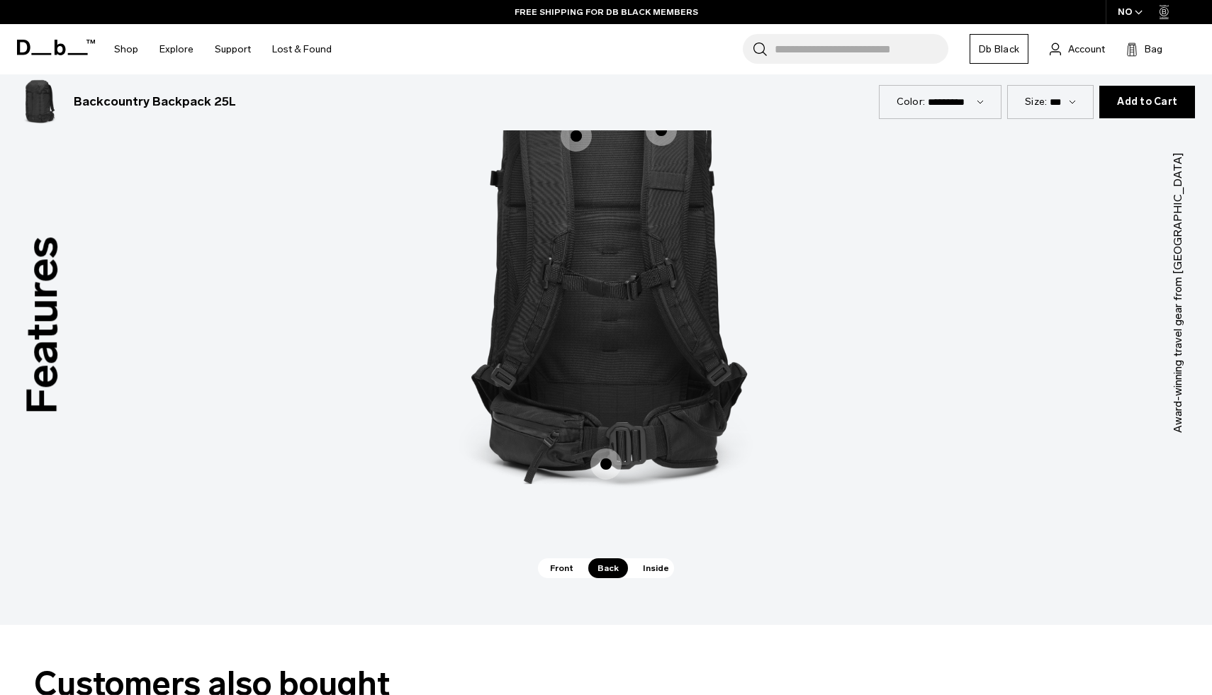
click at [562, 571] on span "Front" at bounding box center [562, 568] width 42 height 20
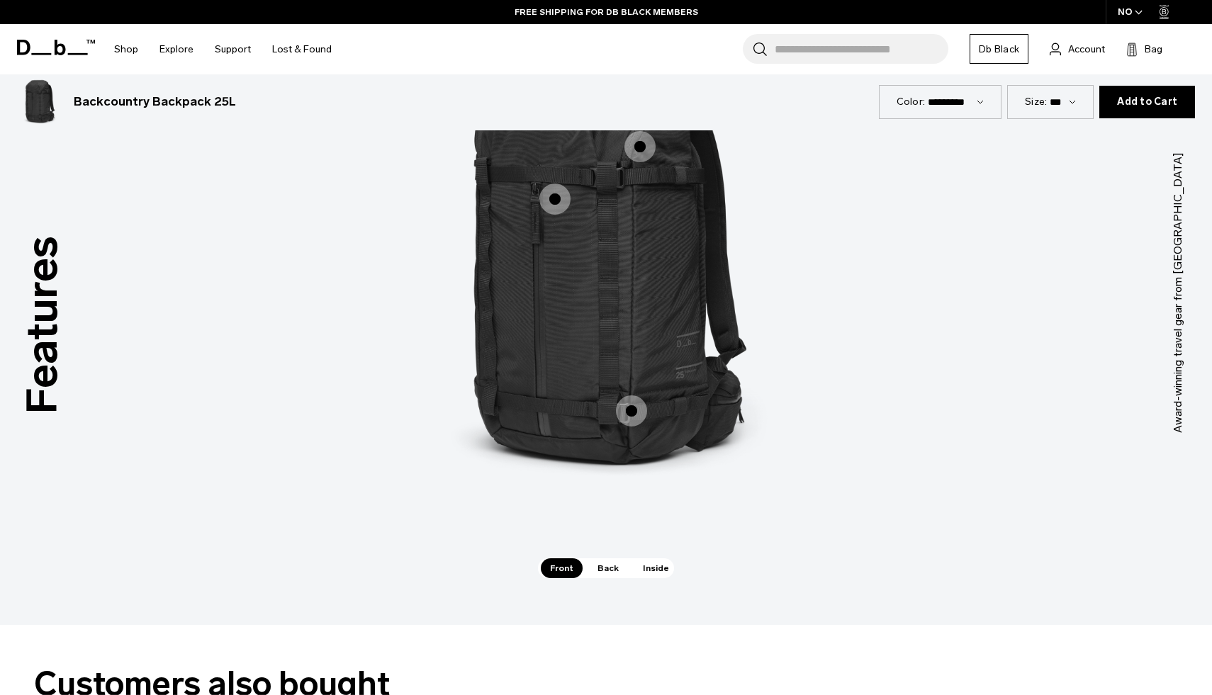
click at [624, 404] on span "1 / 3" at bounding box center [631, 410] width 31 height 31
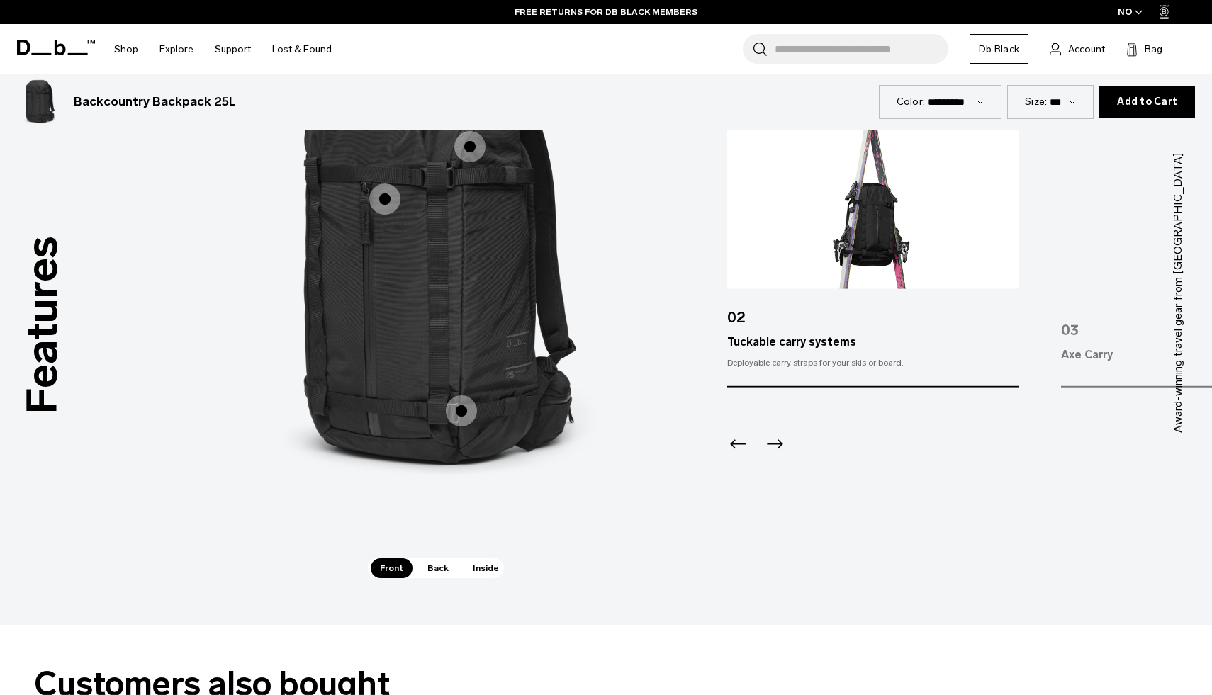
click at [770, 435] on icon "Next slide" at bounding box center [774, 444] width 23 height 23
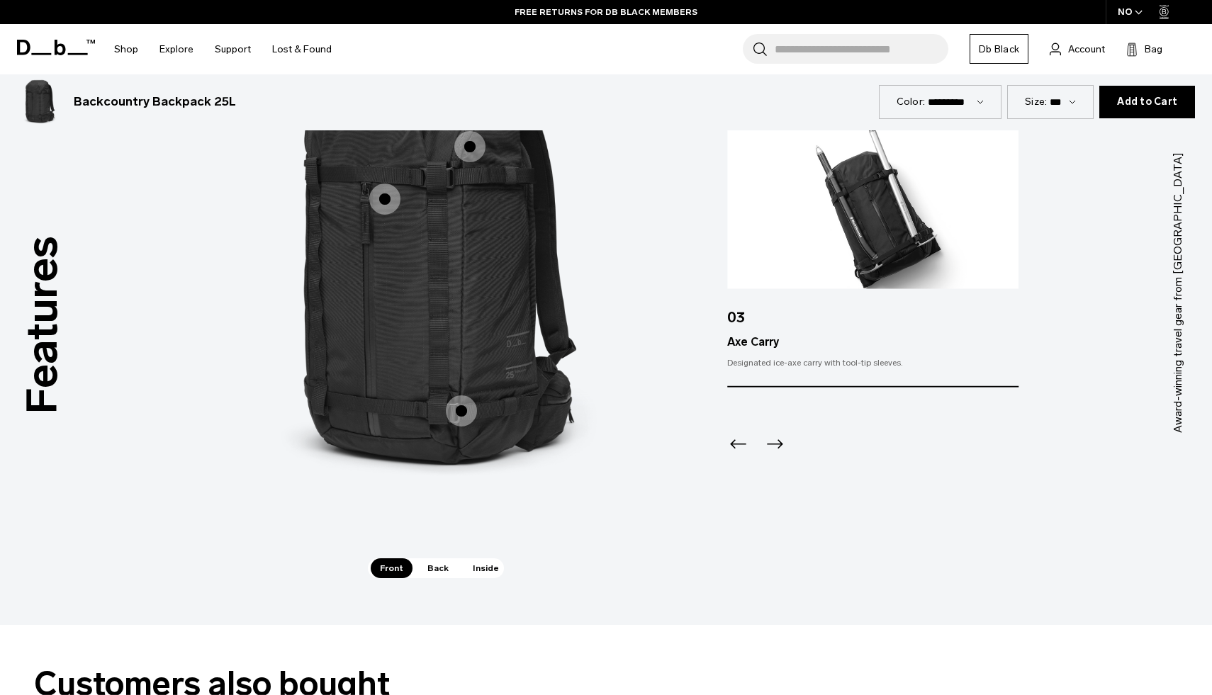
click at [877, 254] on img "3 / 3" at bounding box center [872, 205] width 291 height 168
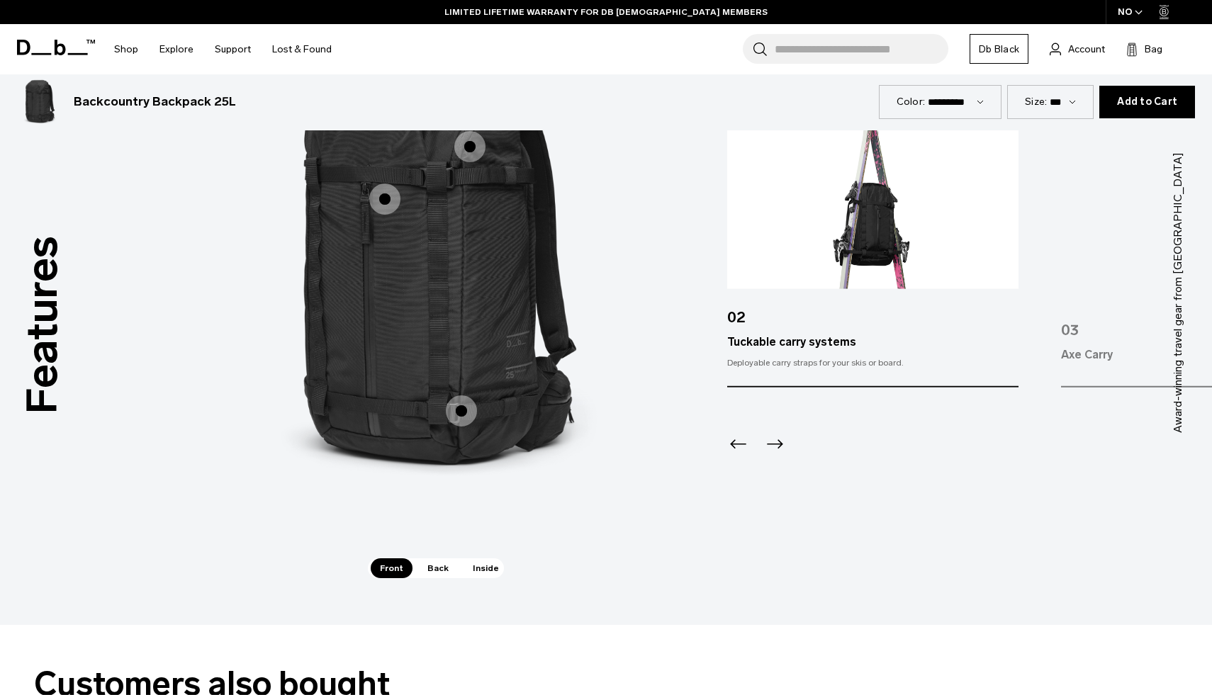
click at [780, 445] on icon "Next slide" at bounding box center [774, 444] width 23 height 23
